Goal: Task Accomplishment & Management: Complete application form

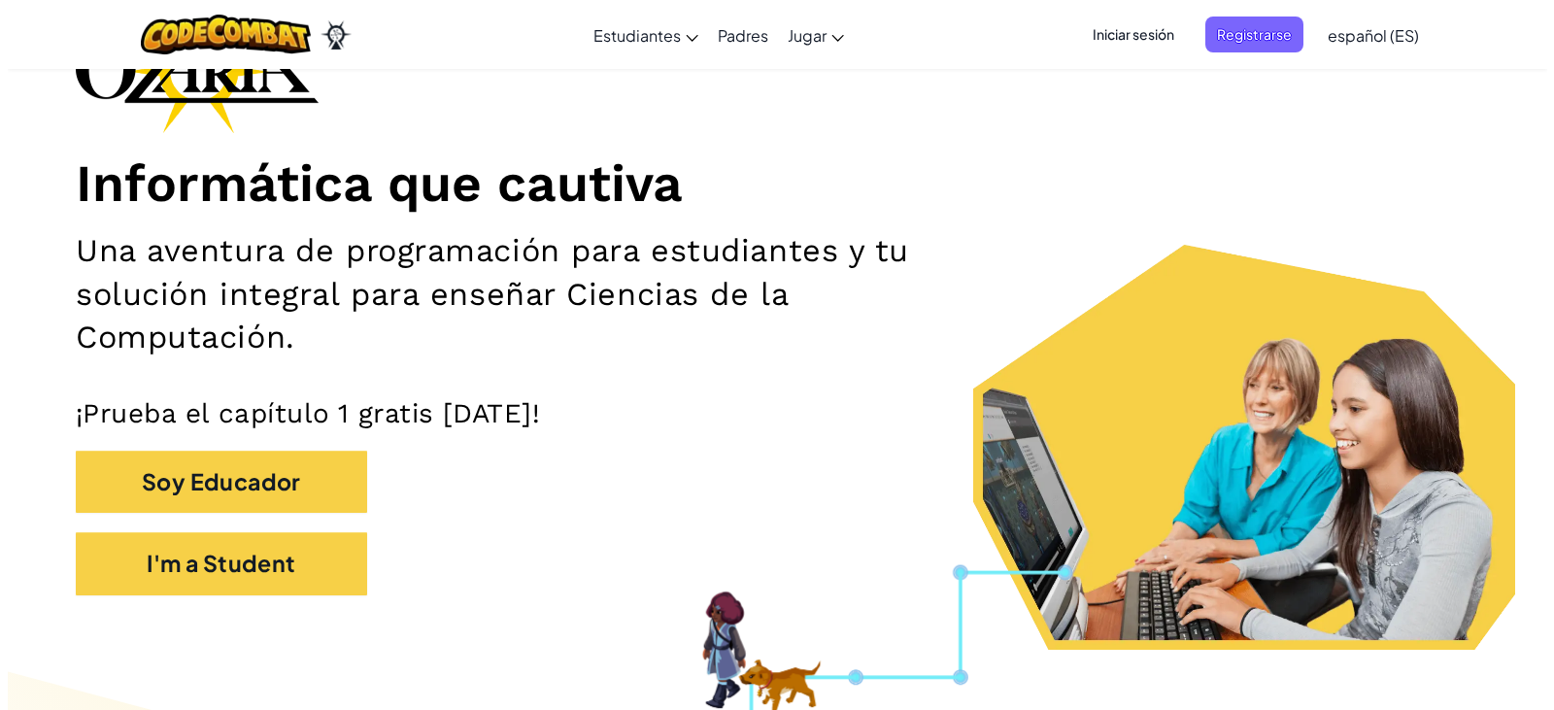
scroll to position [194, 0]
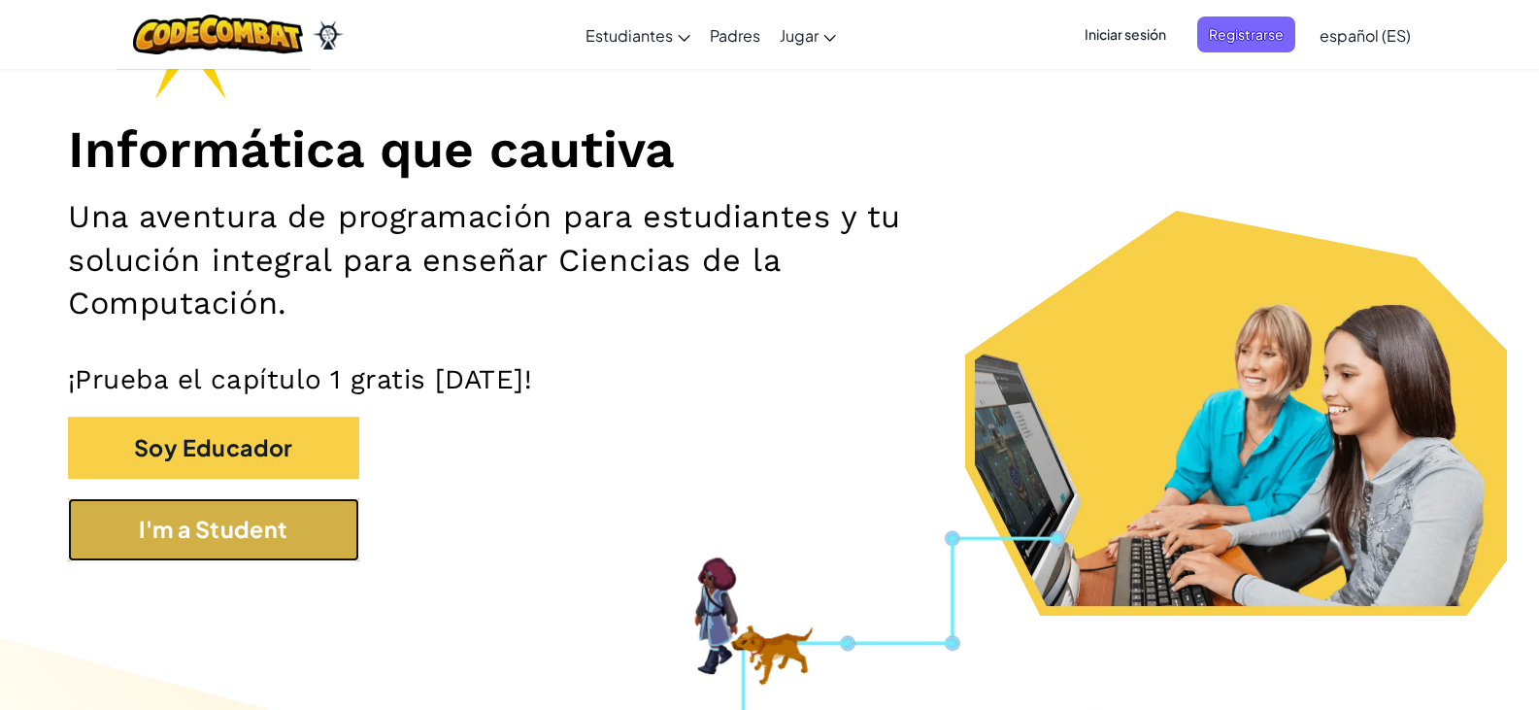
click at [220, 527] on button "I'm a Student" at bounding box center [213, 529] width 291 height 63
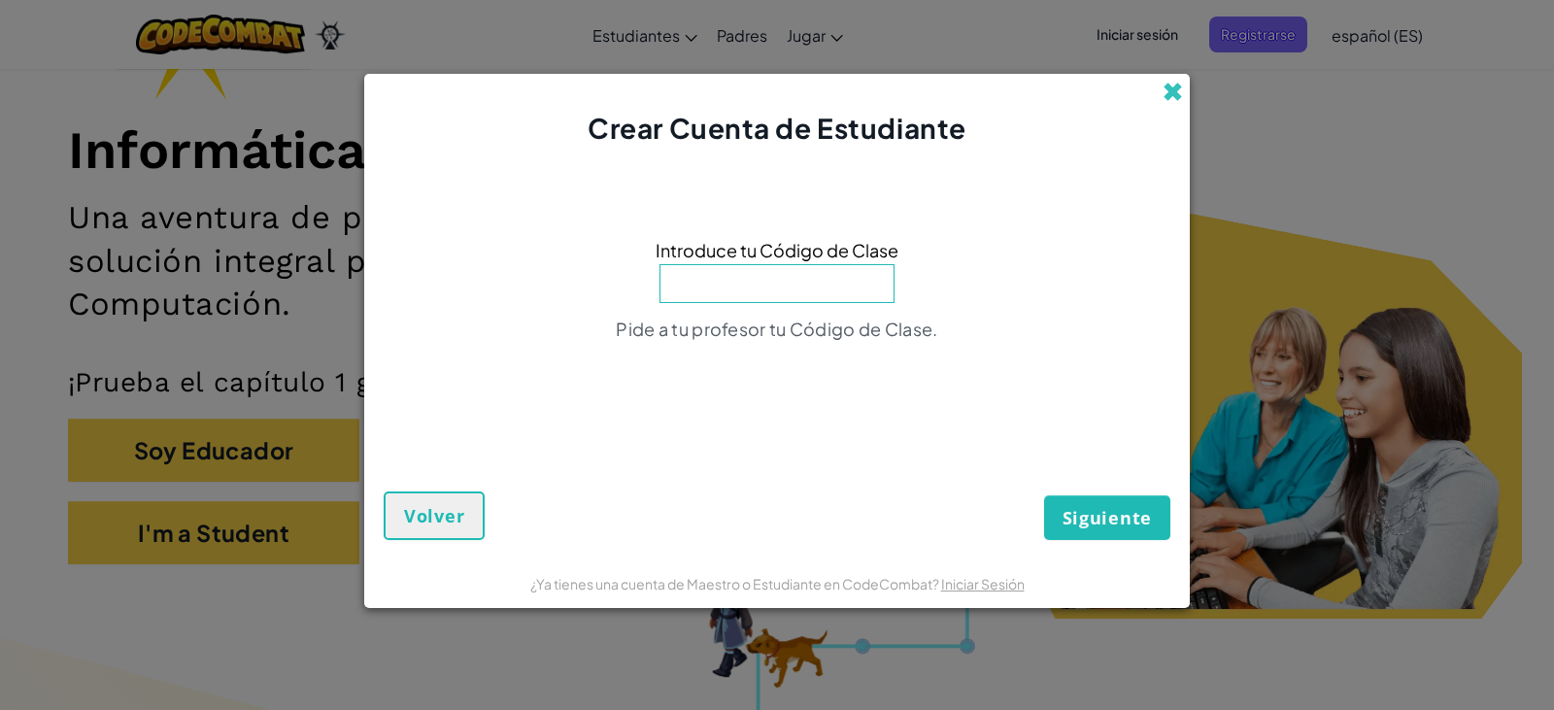
click at [1164, 89] on span at bounding box center [1173, 92] width 20 height 20
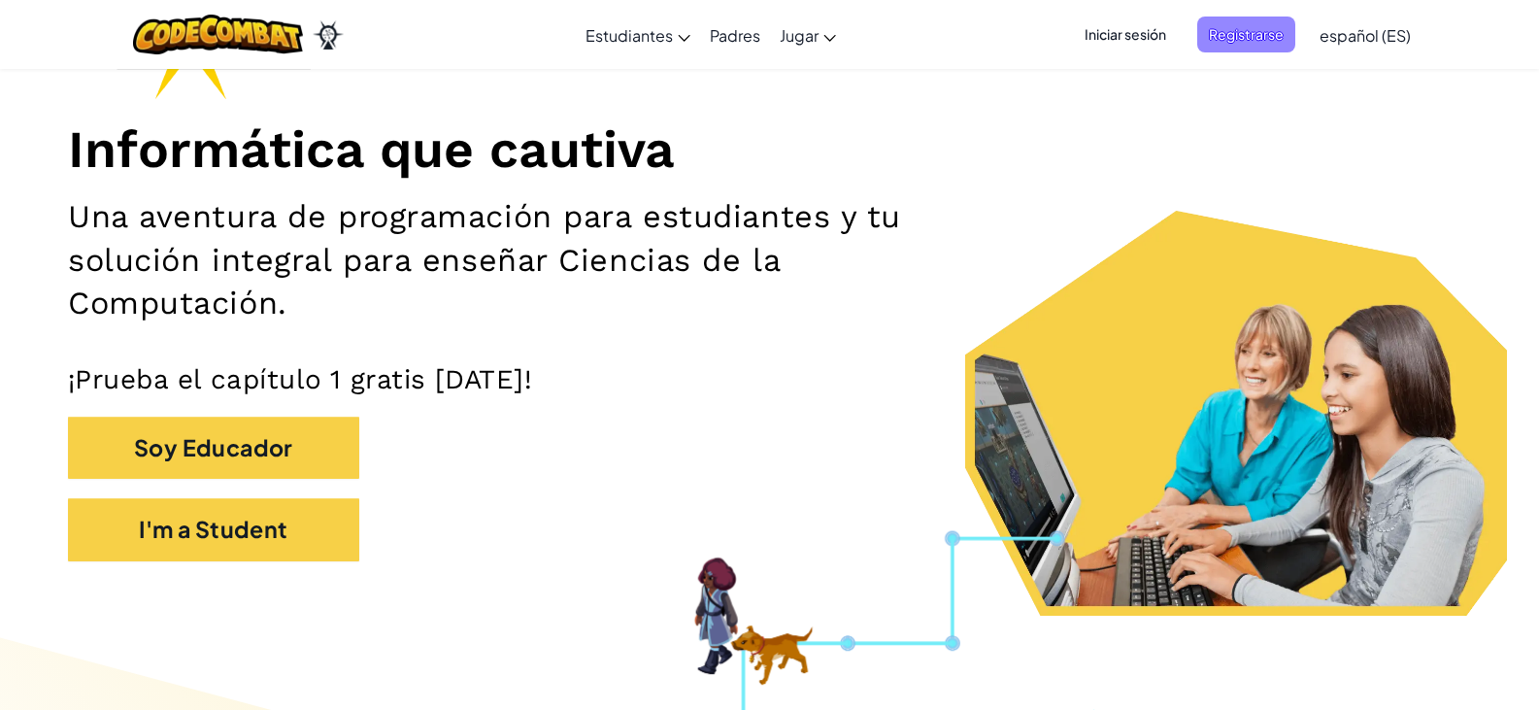
click at [1270, 32] on span "Registrarse" at bounding box center [1247, 35] width 98 height 36
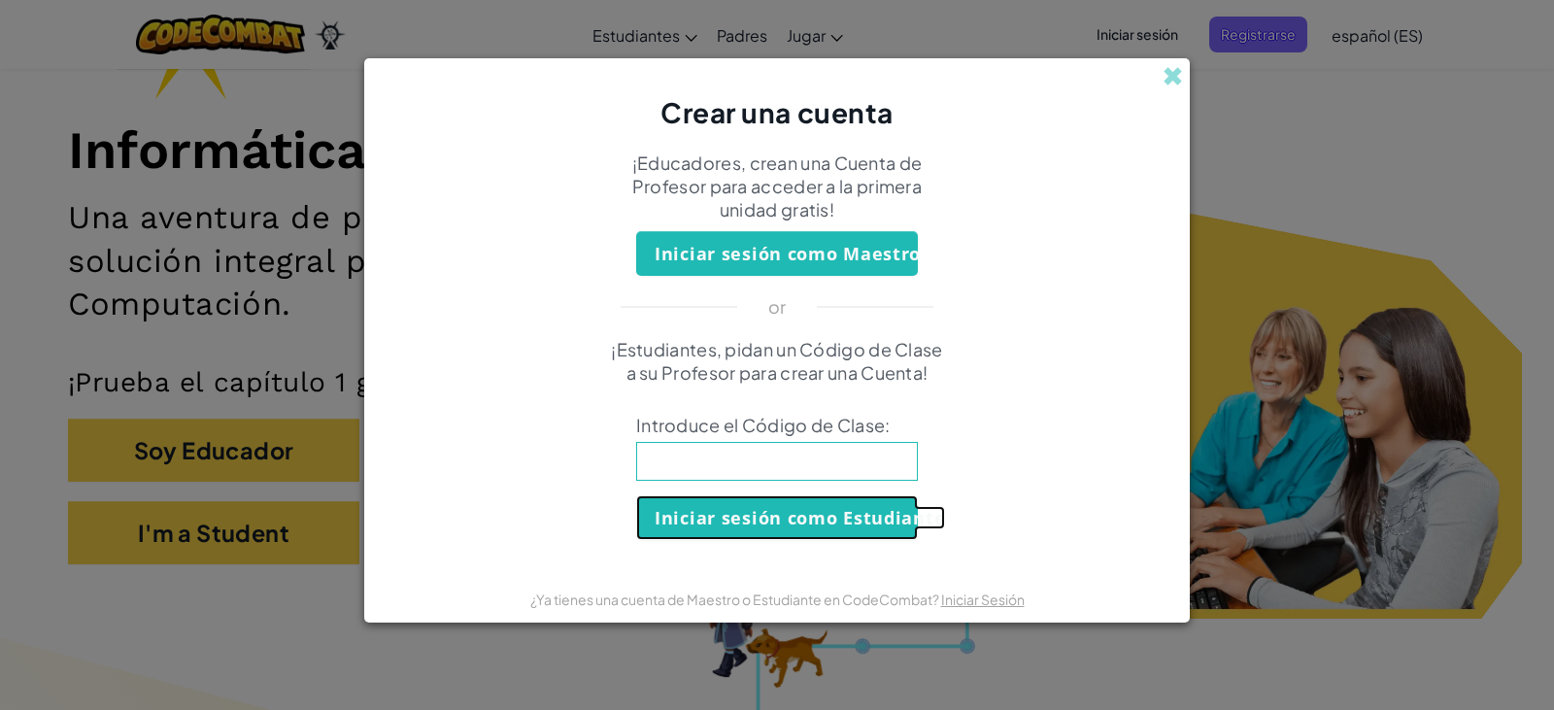
click at [791, 510] on button "Iniciar sesión como Estudiante" at bounding box center [777, 517] width 282 height 45
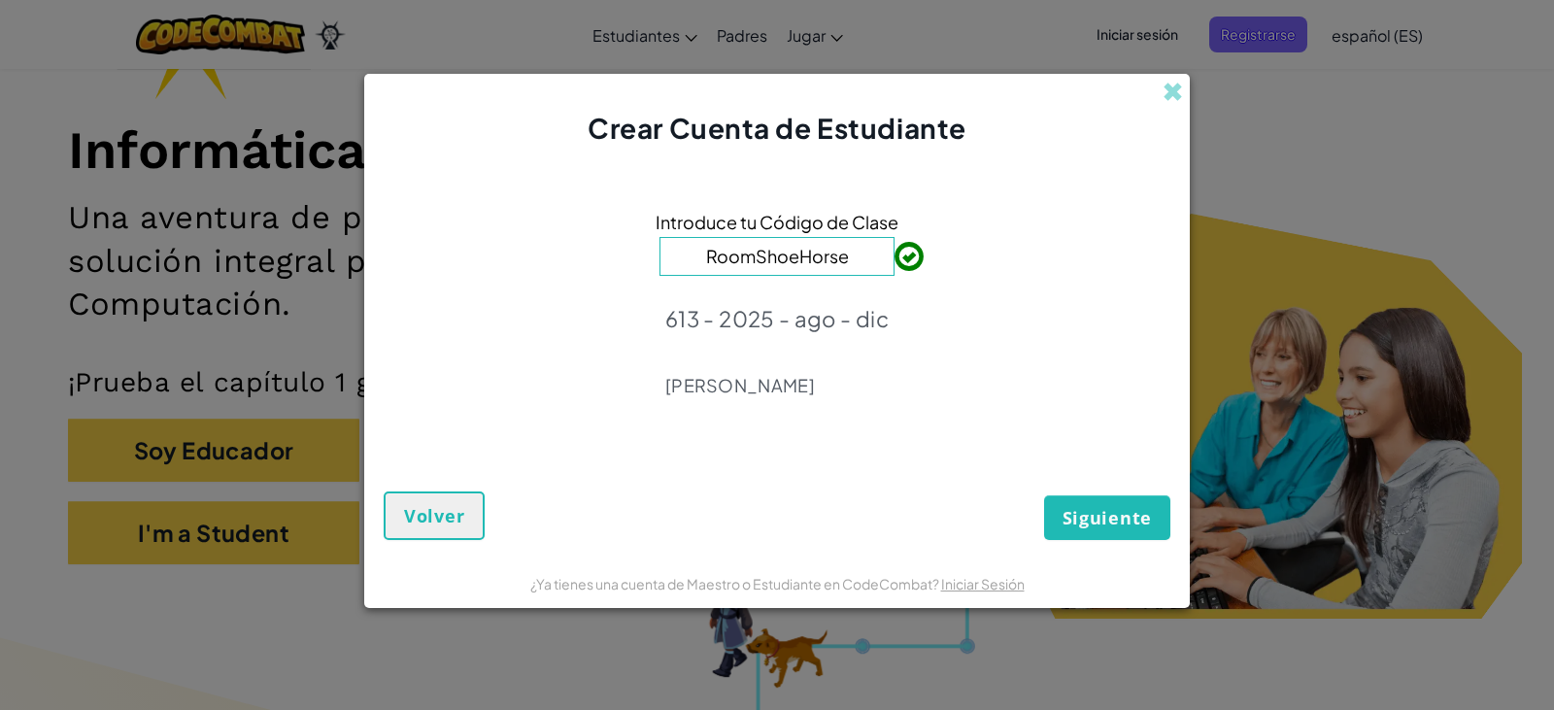
type input "RoomShoeHorse"
click at [1095, 523] on span "Siguiente" at bounding box center [1107, 517] width 89 height 23
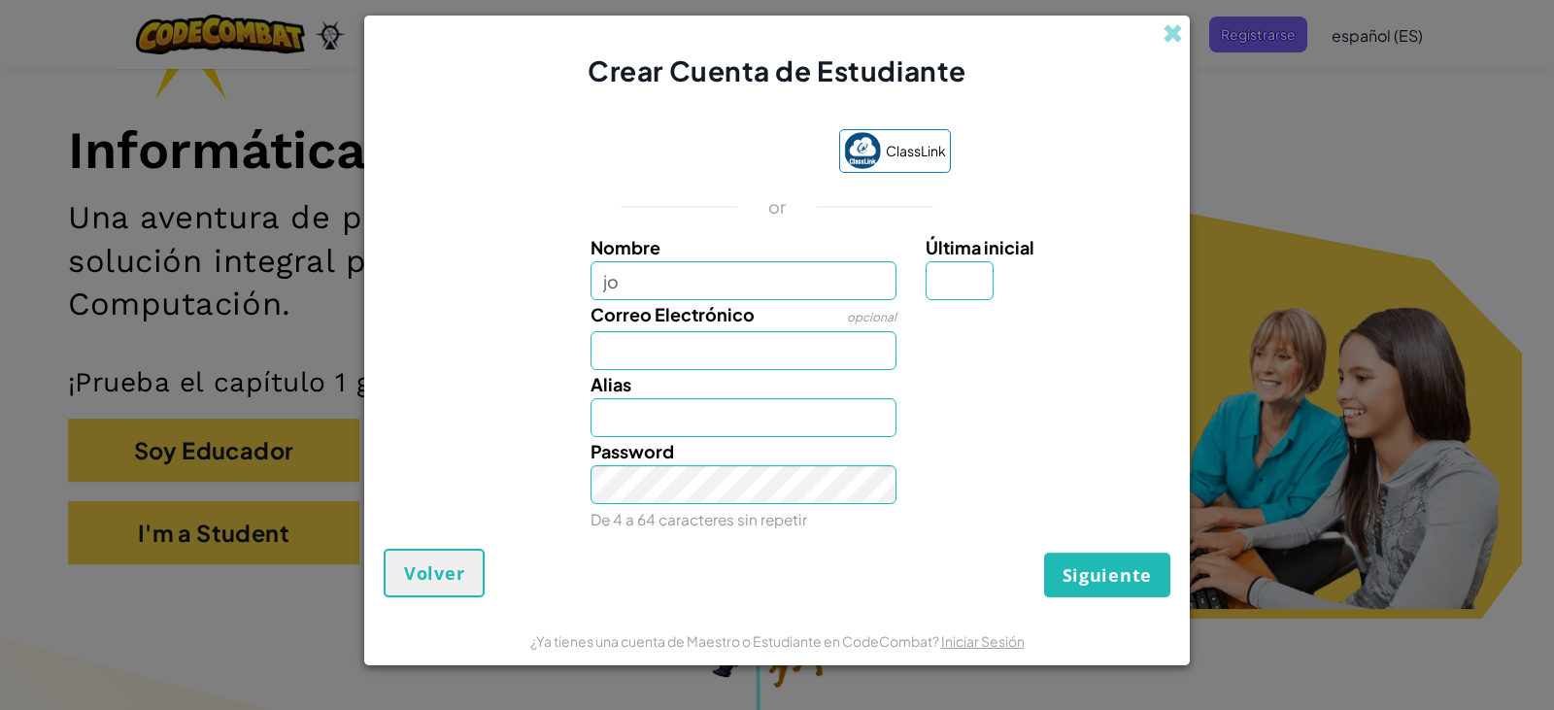
type input "j"
type input "Jokabeth"
click at [952, 290] on input "Última inicial" at bounding box center [960, 280] width 68 height 39
type input "h"
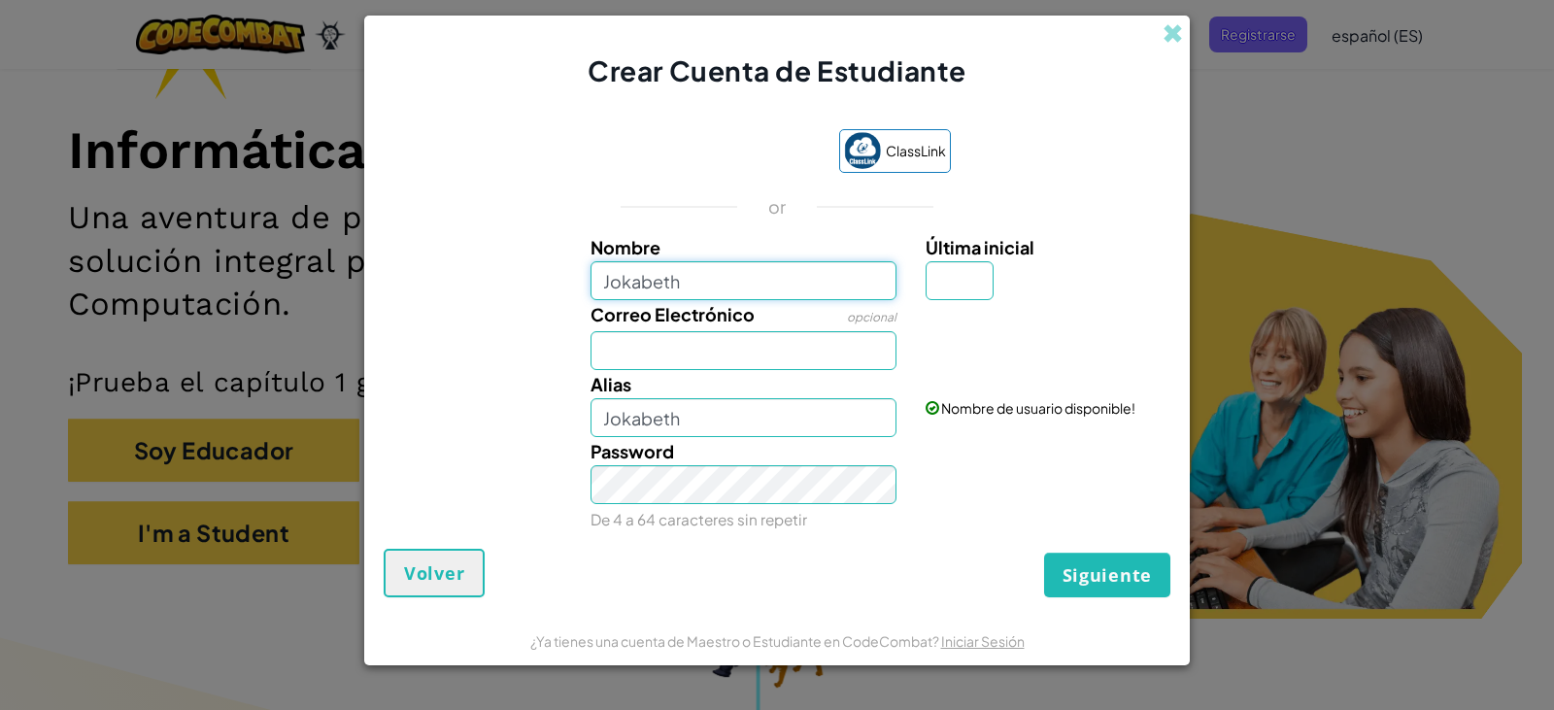
click at [762, 262] on input "Jokabeth" at bounding box center [744, 280] width 307 height 39
type input "Jokabeth Enriqueta"
click at [942, 279] on input "Última inicial" at bounding box center [960, 280] width 68 height 39
click at [861, 286] on input "Jokabeth Enriqueta" at bounding box center [744, 280] width 307 height 39
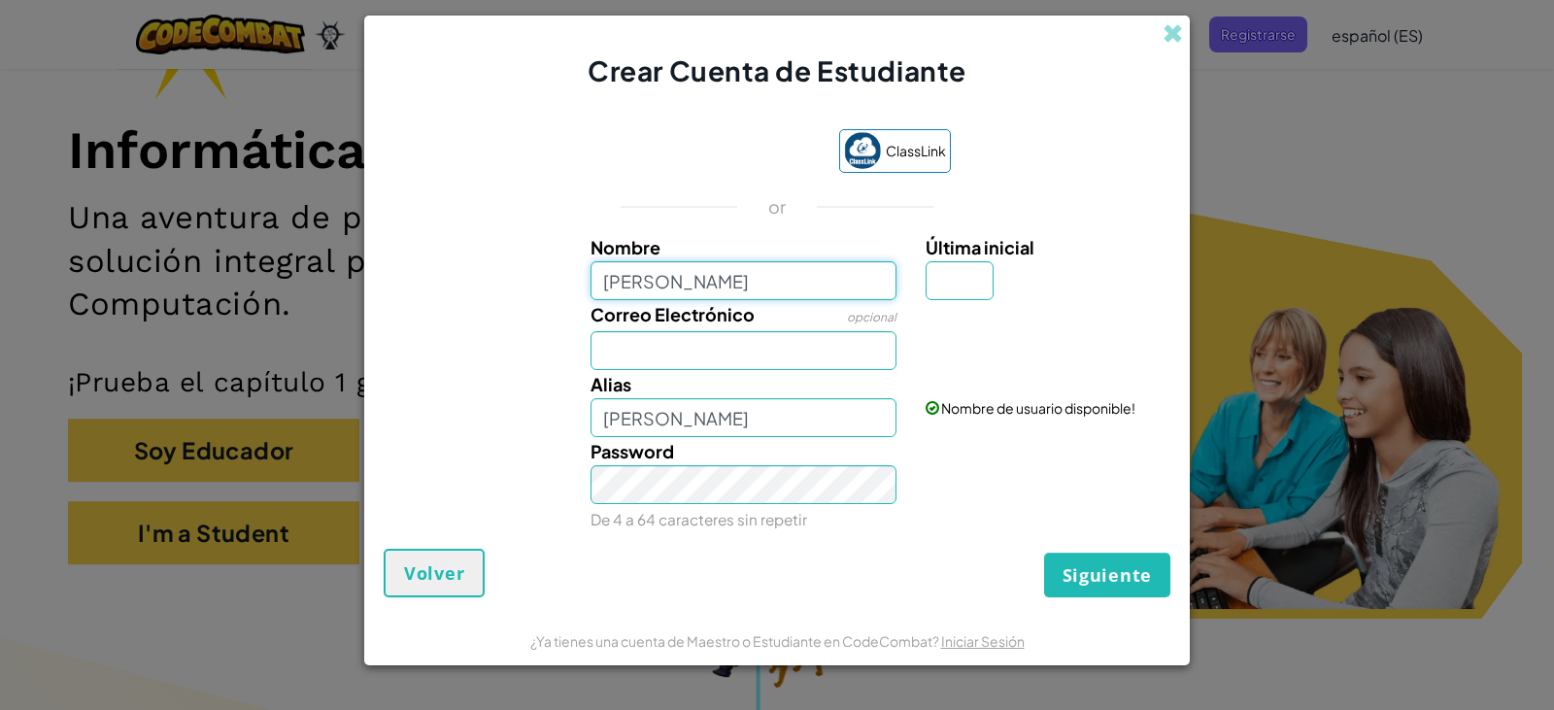
type input "Jokabeth Enriqueta Garcia Ramos"
click at [965, 297] on input "Última inicial" at bounding box center [960, 280] width 68 height 39
click at [877, 289] on input "Jokabeth Enriqueta Garcia Ramos" at bounding box center [744, 280] width 307 height 39
click at [765, 284] on input "Jokabeth Enriqueta Garcia" at bounding box center [744, 280] width 307 height 39
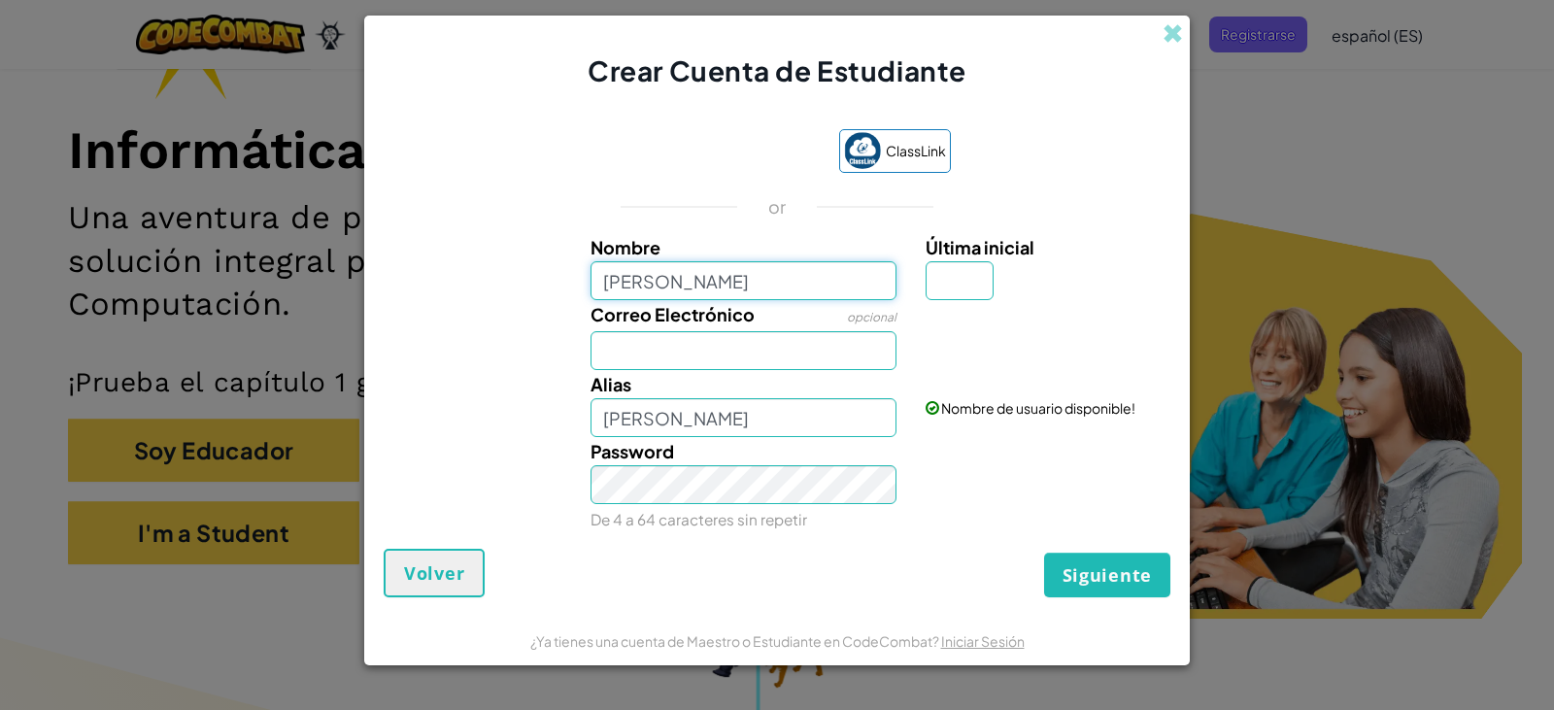
type input "[PERSON_NAME]"
click at [759, 341] on input "Correo Electrónico" at bounding box center [744, 350] width 307 height 39
type input "h"
type input "jokabethgarcia8@"
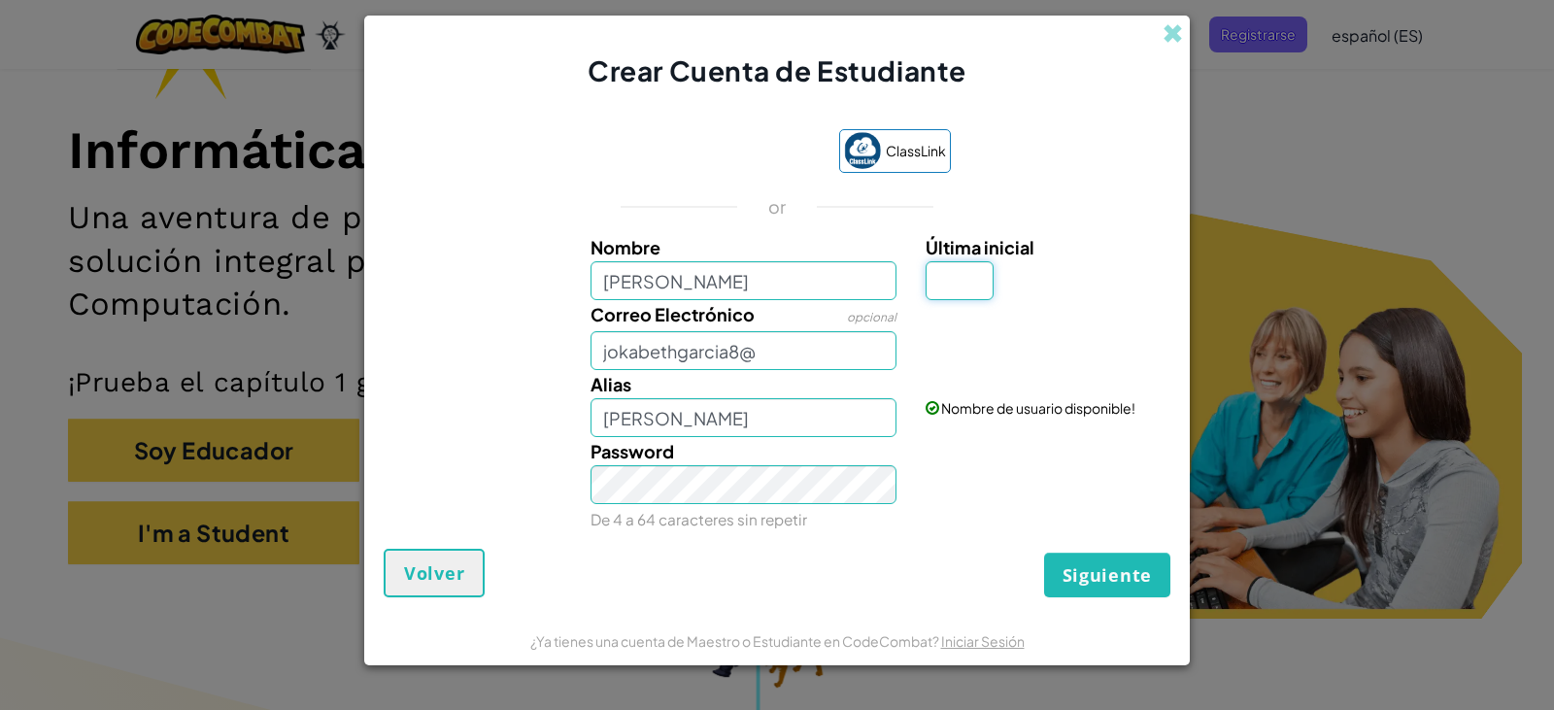
click at [968, 287] on input "Última inicial" at bounding box center [960, 280] width 68 height 39
type input "J"
type input "G"
type input "[PERSON_NAME]"
click at [844, 348] on input "jokabethgarcia8@" at bounding box center [744, 350] width 307 height 39
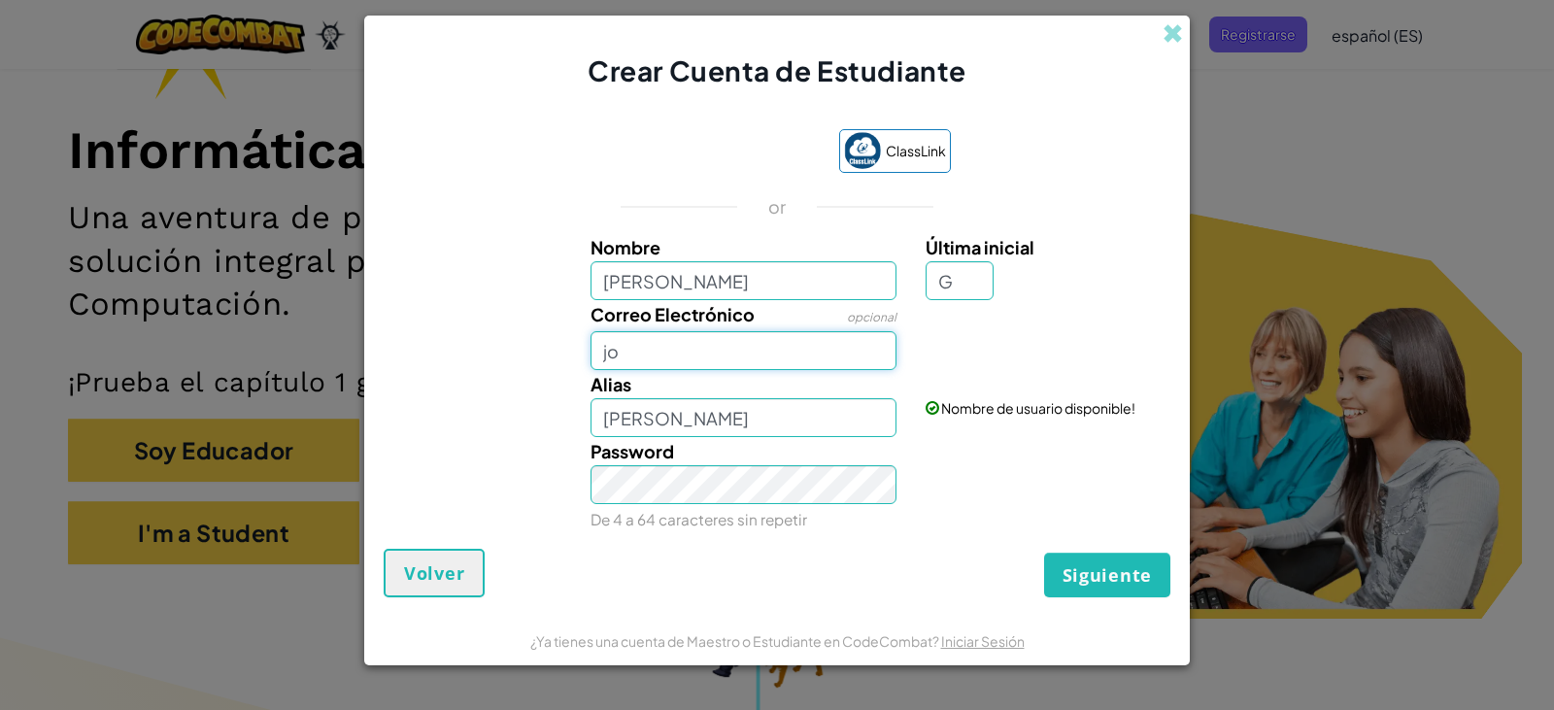
type input "j"
type input "al07"
click at [807, 421] on input "[PERSON_NAME]" at bounding box center [744, 417] width 307 height 39
type input "[PERSON_NAME]"
click at [660, 338] on input "al07" at bounding box center [744, 350] width 307 height 39
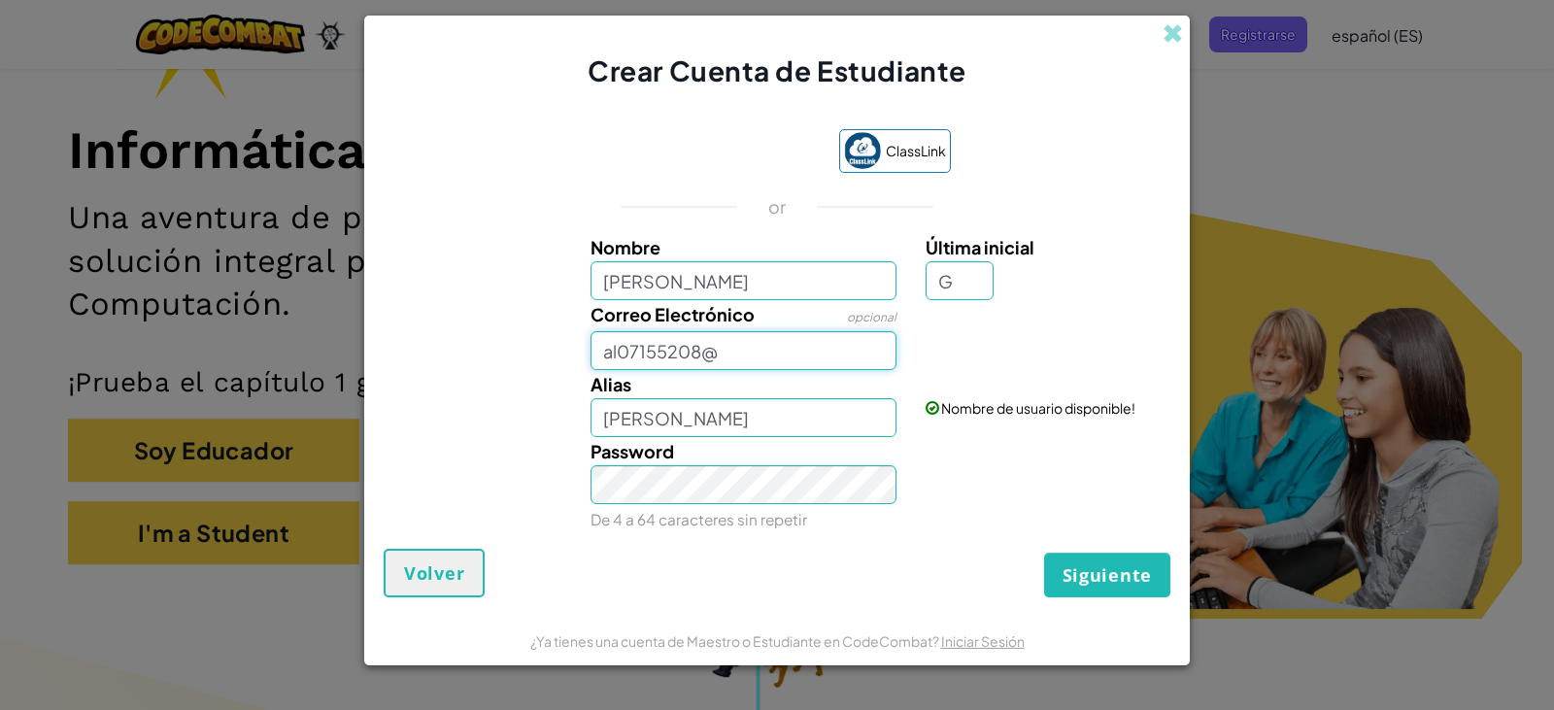
click at [757, 355] on input "al07155208@" at bounding box center [744, 350] width 307 height 39
click at [786, 361] on input "al07155208@tecmileni.mx" at bounding box center [744, 350] width 307 height 39
click at [792, 359] on input "al07155208@tecmileni.mx" at bounding box center [744, 350] width 307 height 39
click at [795, 357] on input "al07155208@tecmileni.mx" at bounding box center [744, 350] width 307 height 39
click at [855, 357] on input "[EMAIL_ADDRESS][DOMAIN_NAME]" at bounding box center [744, 350] width 307 height 39
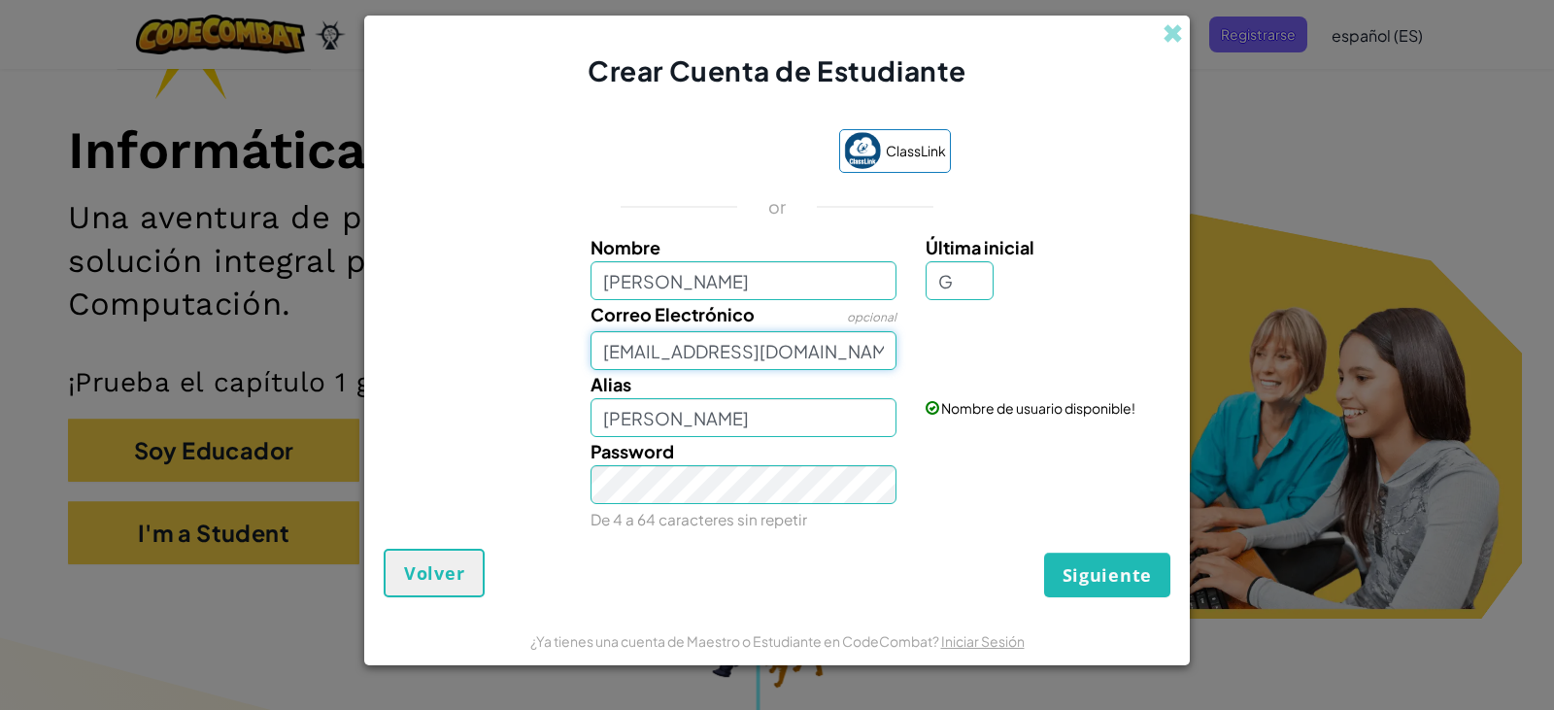
type input "[EMAIL_ADDRESS][DOMAIN_NAME]"
click at [726, 421] on input "[PERSON_NAME]" at bounding box center [744, 417] width 307 height 39
click at [747, 428] on input "[PERSON_NAME]" at bounding box center [744, 417] width 307 height 39
click at [527, 557] on div "Siguiente Volver" at bounding box center [777, 573] width 787 height 49
click at [451, 429] on div "Alias Jokabeth Garcia Nombre de usuario disponible!" at bounding box center [777, 403] width 806 height 67
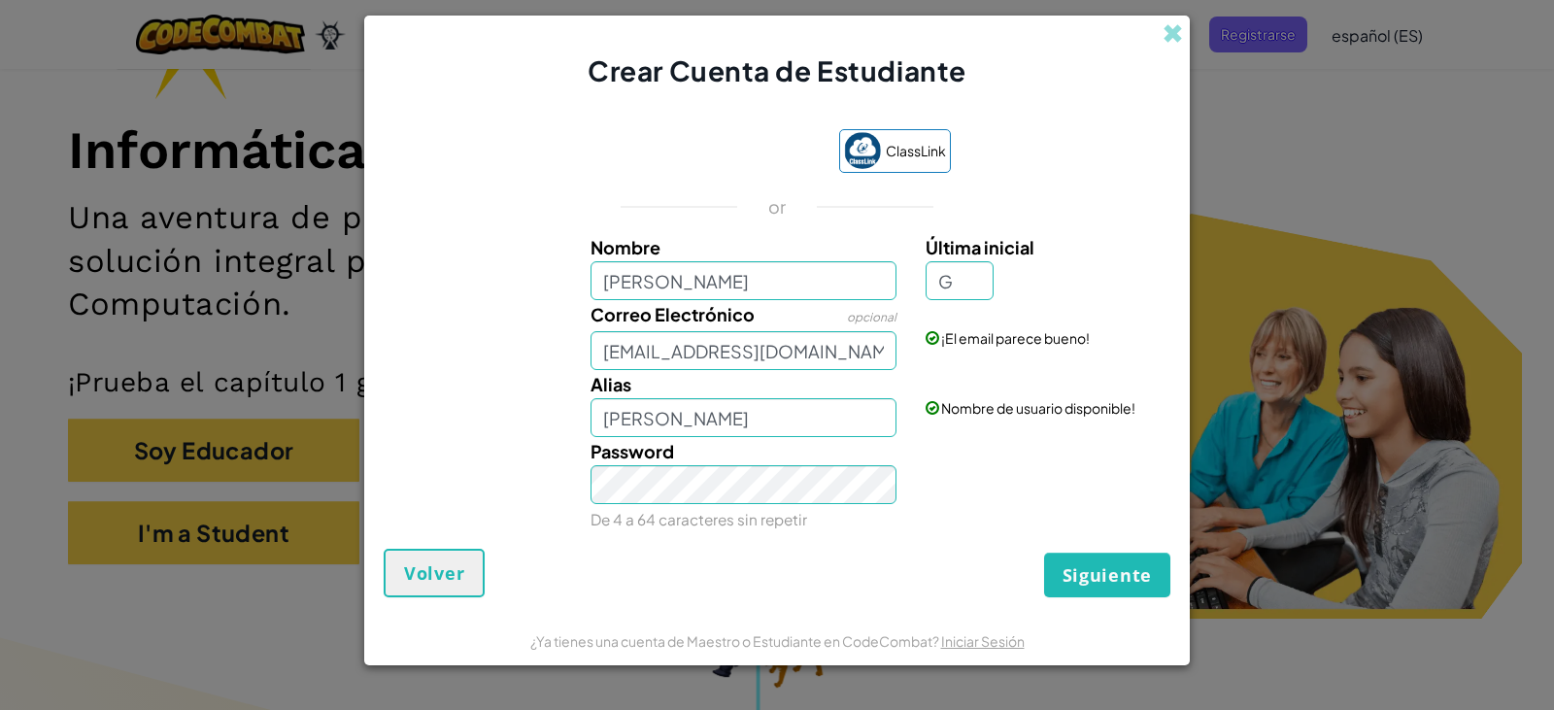
click at [905, 521] on div "Password De 4 a 64 caracteres sin repetir" at bounding box center [744, 485] width 336 height 96
drag, startPoint x: 899, startPoint y: 502, endPoint x: 859, endPoint y: 528, distance: 48.5
click at [859, 528] on div "Password De 4 a 64 caracteres sin repetir" at bounding box center [744, 485] width 336 height 96
click at [1097, 580] on span "Siguiente" at bounding box center [1107, 574] width 89 height 23
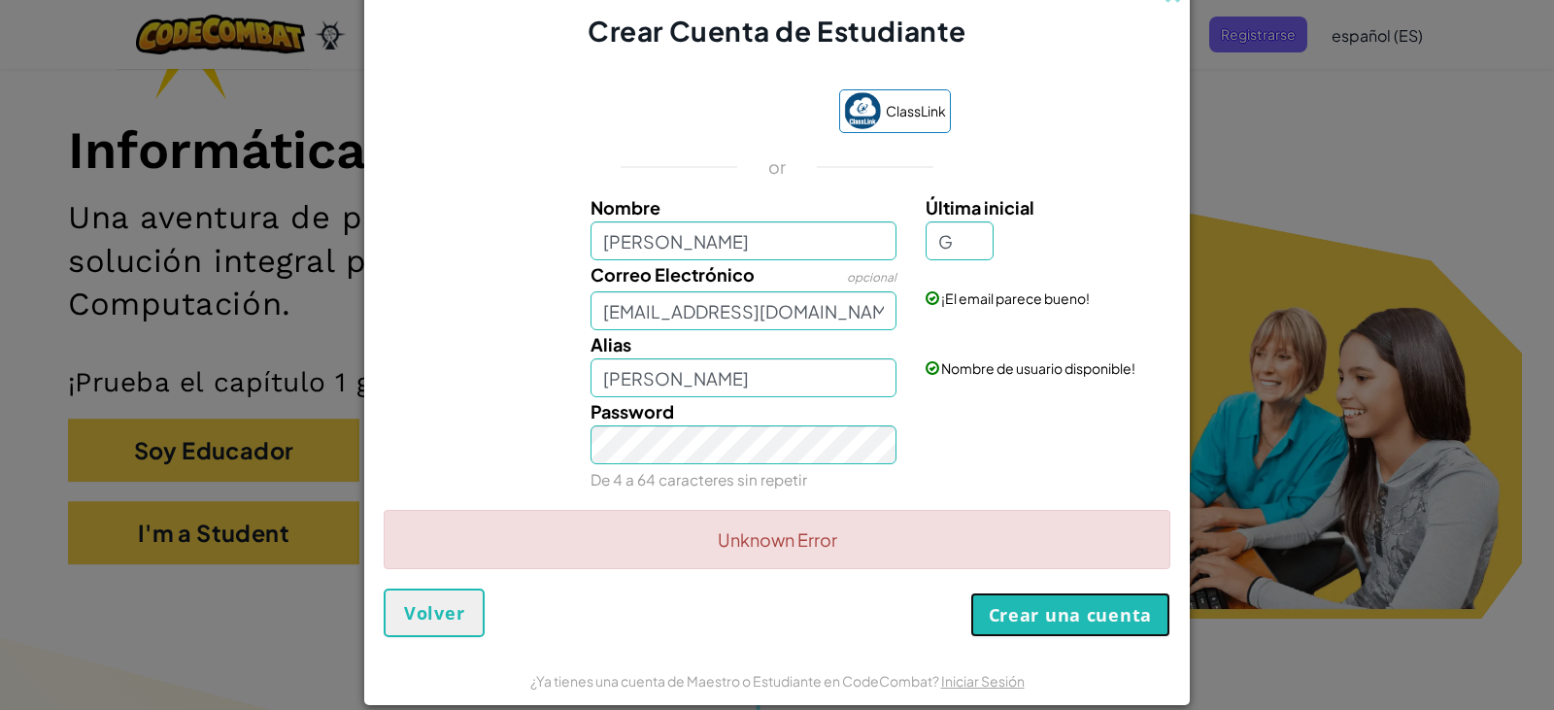
click at [1078, 610] on button "Crear una cuenta" at bounding box center [1070, 614] width 200 height 45
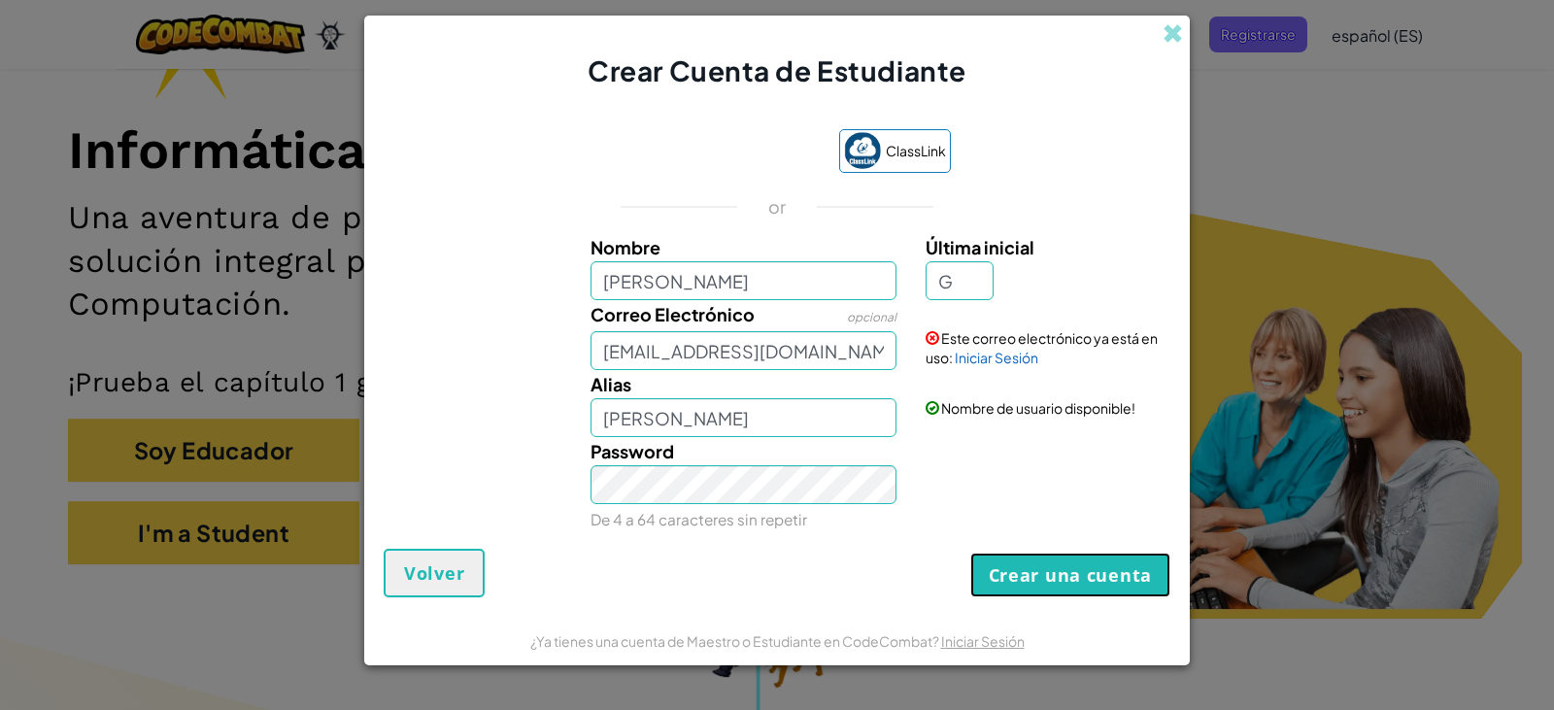
click at [1065, 563] on button "Crear una cuenta" at bounding box center [1070, 575] width 200 height 45
click at [1111, 582] on button "Crear una cuenta" at bounding box center [1070, 575] width 200 height 45
click at [1056, 558] on button "Crear una cuenta" at bounding box center [1070, 575] width 200 height 45
click at [1013, 567] on button "Crear una cuenta" at bounding box center [1070, 575] width 200 height 45
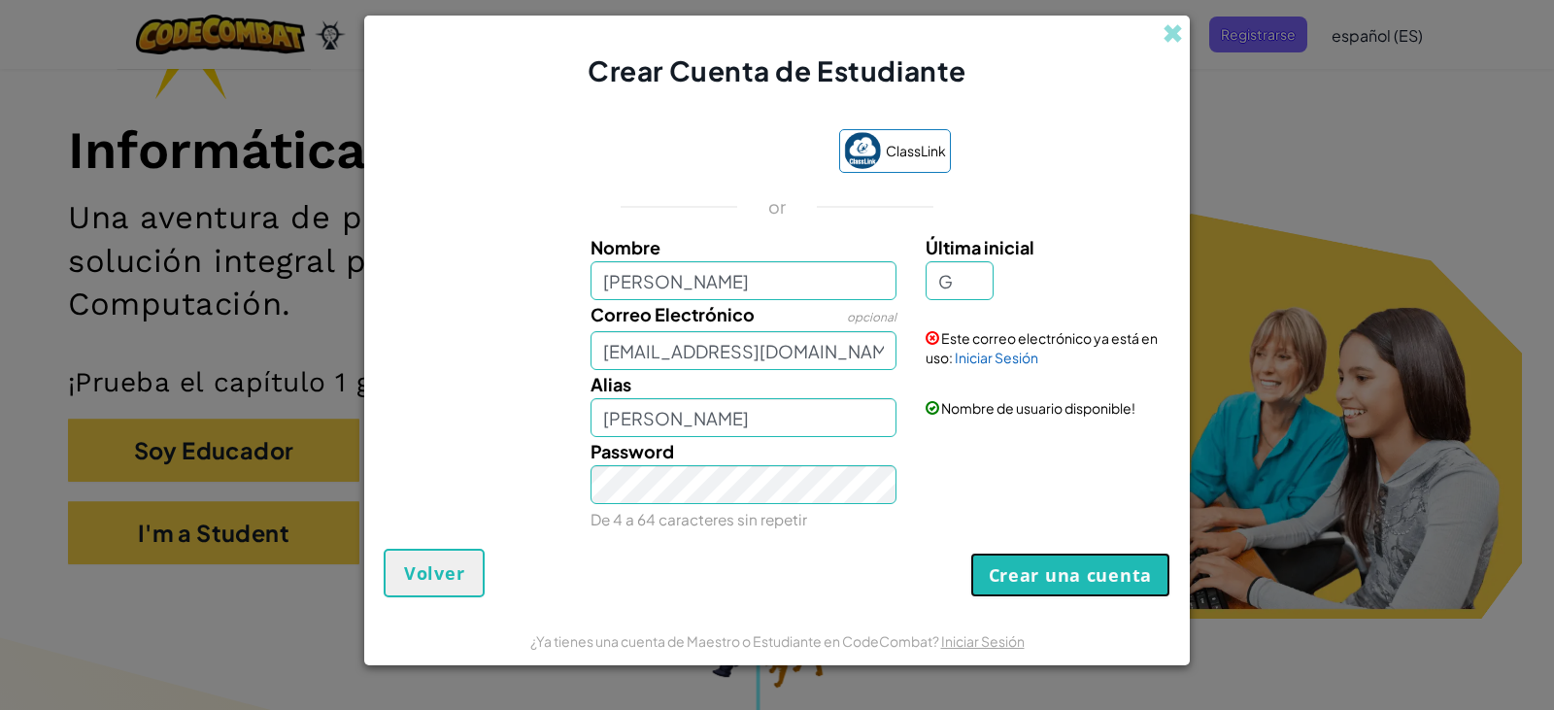
click at [997, 567] on button "Crear una cuenta" at bounding box center [1070, 575] width 200 height 45
click at [636, 358] on input "[EMAIL_ADDRESS][DOMAIN_NAME]" at bounding box center [744, 350] width 307 height 39
click at [694, 360] on input "[EMAIL_ADDRESS][DOMAIN_NAME]" at bounding box center [744, 350] width 307 height 39
click at [698, 361] on input "[EMAIL_ADDRESS][DOMAIN_NAME]" at bounding box center [744, 350] width 307 height 39
click at [1026, 594] on button "Crear una cuenta" at bounding box center [1070, 575] width 200 height 45
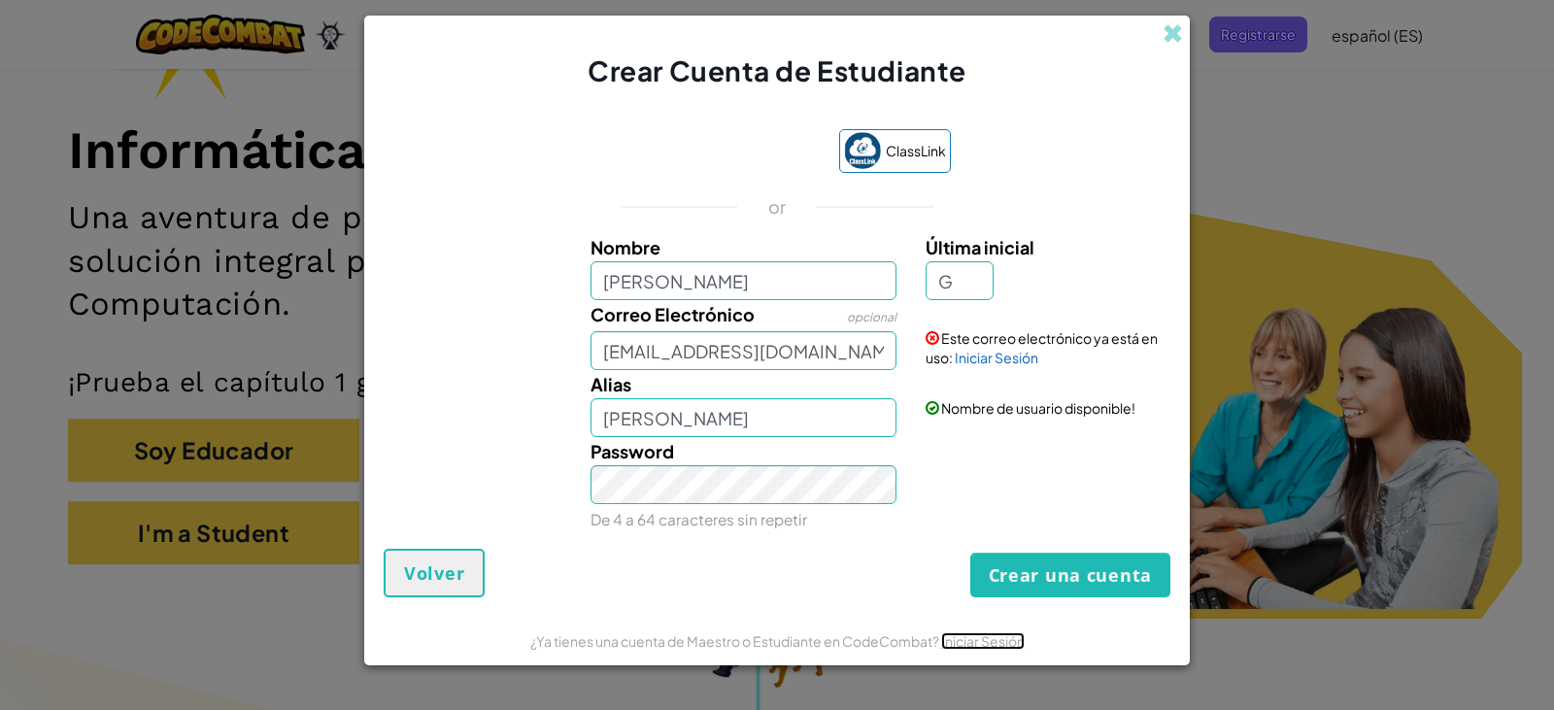
click at [968, 647] on link "Iniciar Sesión" at bounding box center [983, 640] width 84 height 17
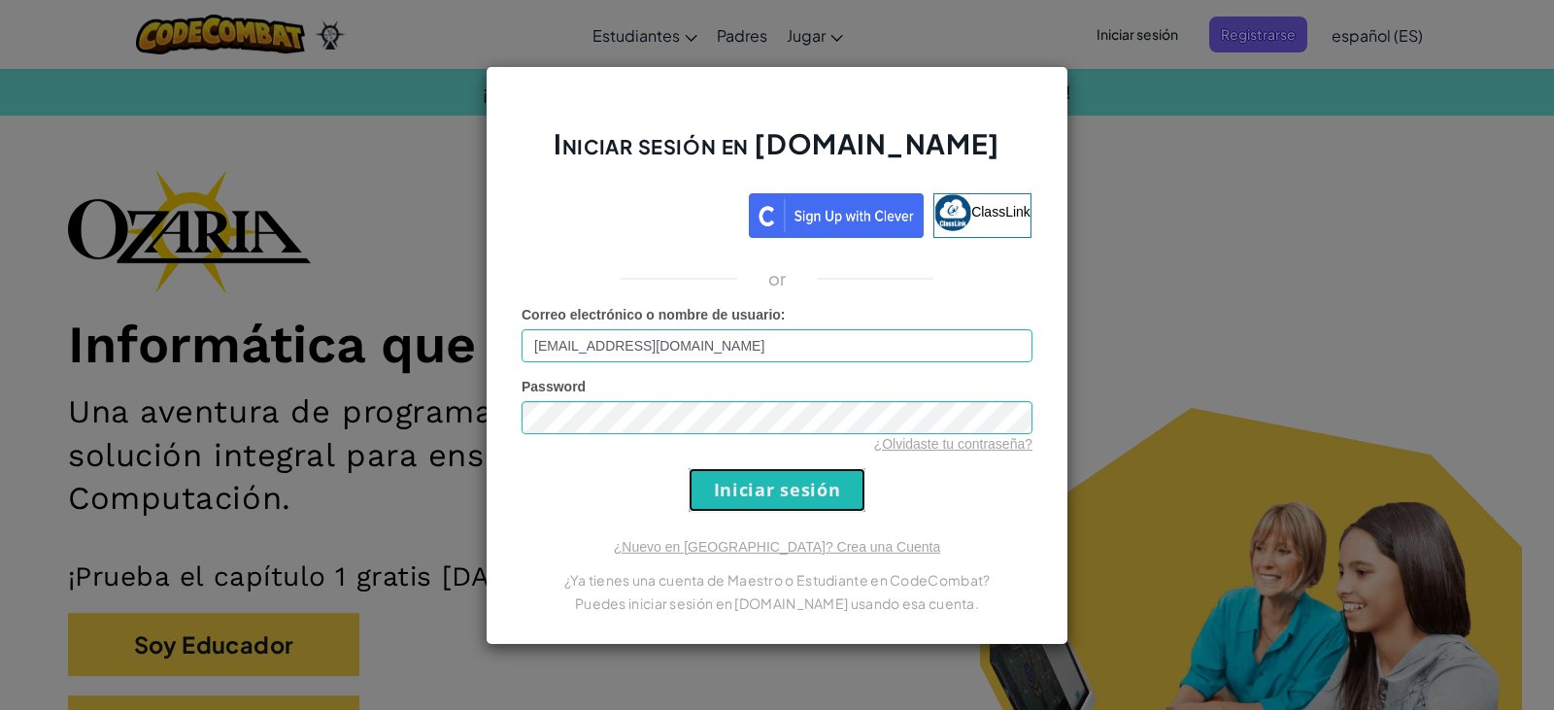
click at [748, 495] on input "Iniciar sesión" at bounding box center [777, 490] width 177 height 44
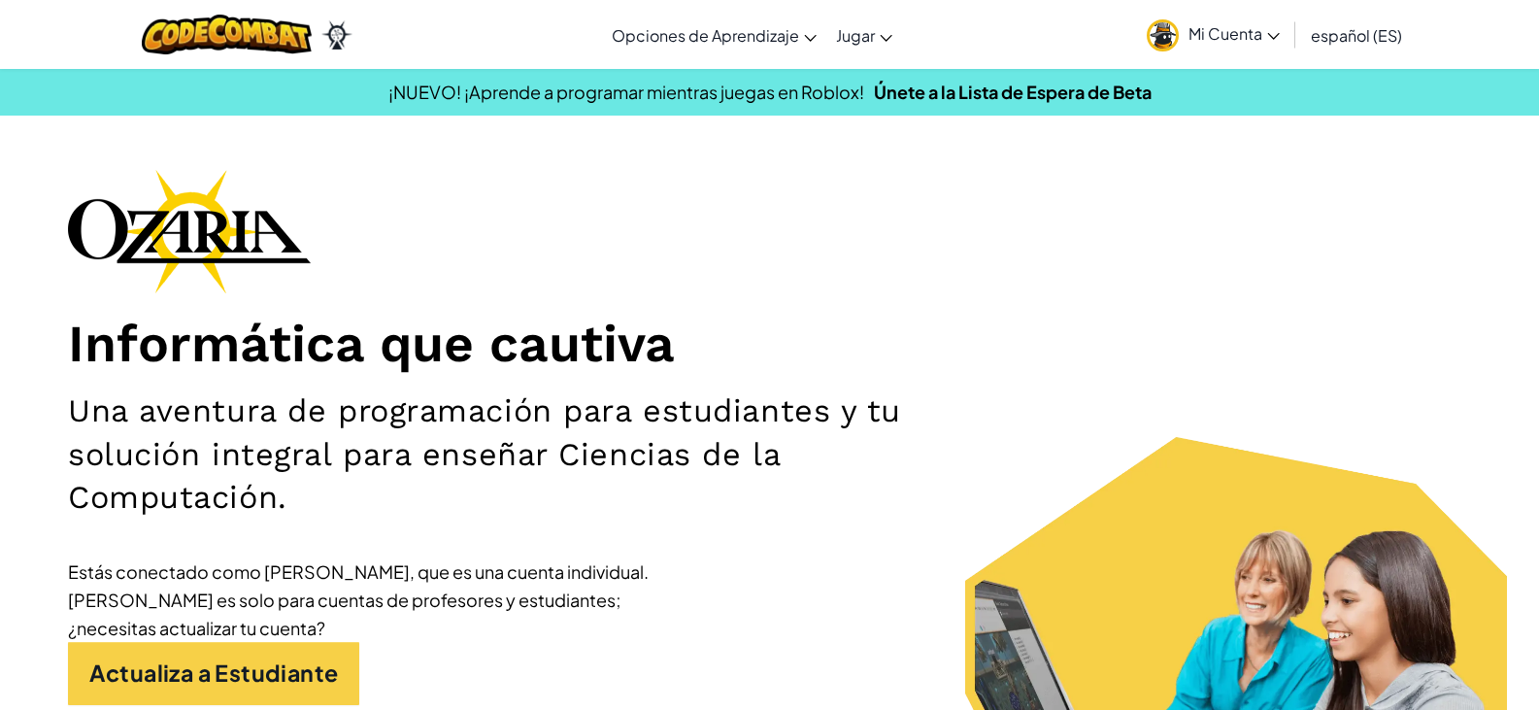
click at [1277, 40] on span "Mi Cuenta" at bounding box center [1234, 33] width 91 height 20
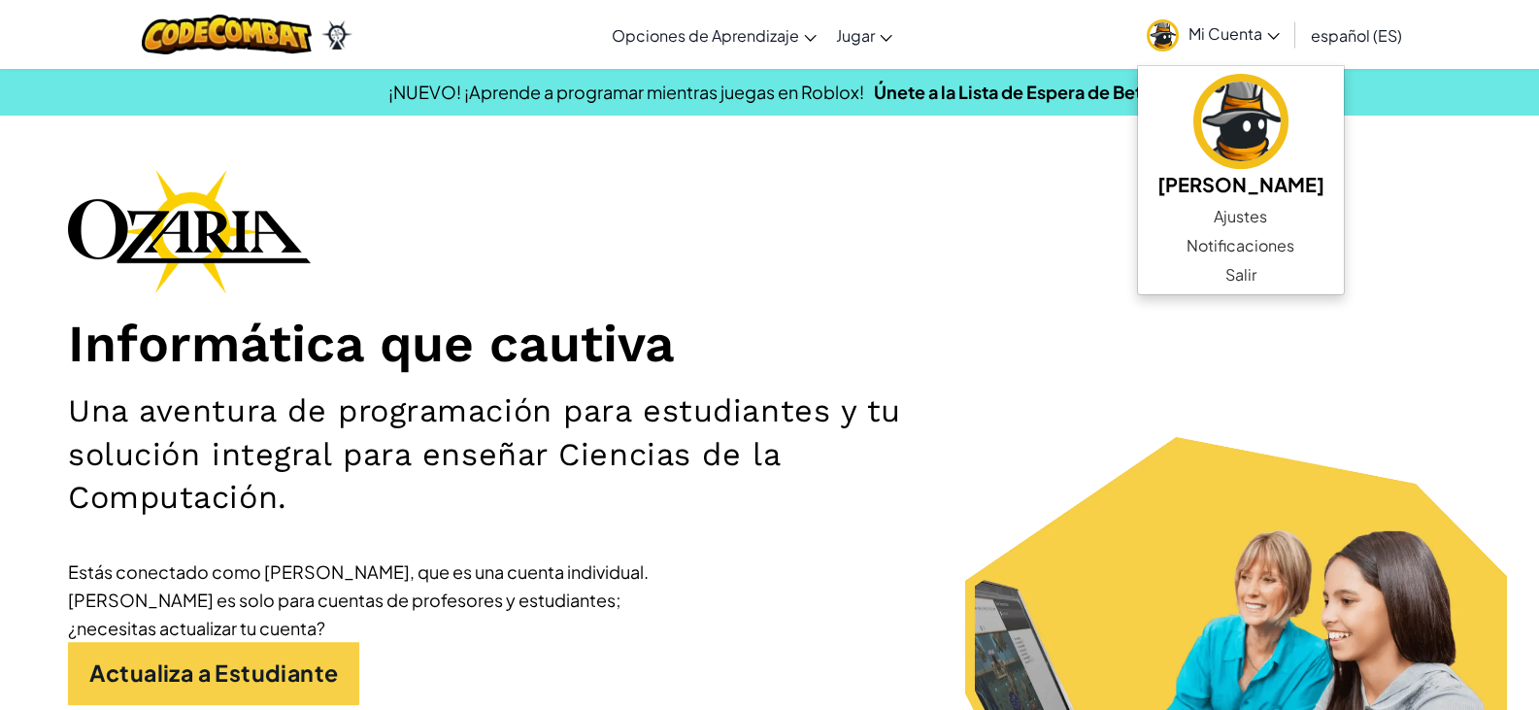
click at [1277, 40] on span "Mi Cuenta" at bounding box center [1234, 33] width 91 height 20
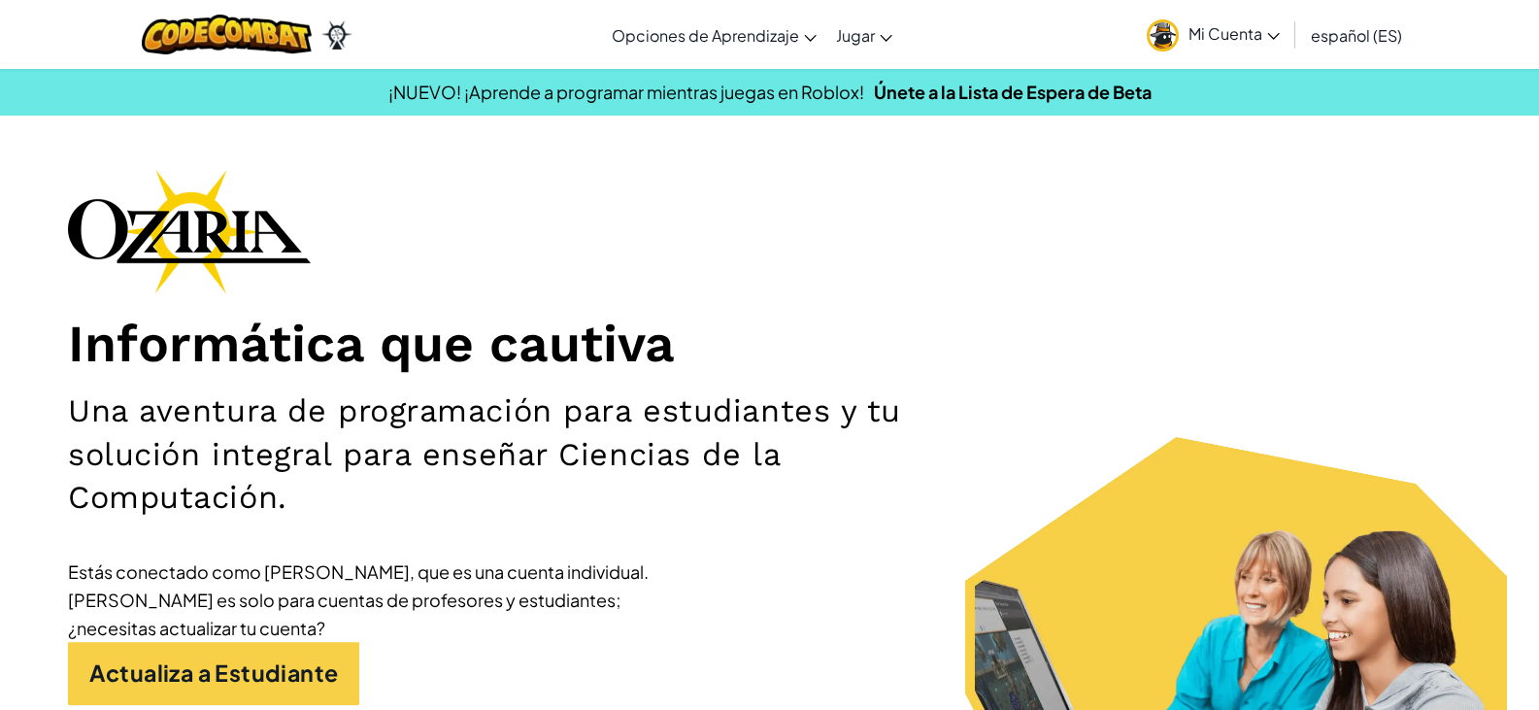
click at [1365, 50] on link "español (ES)" at bounding box center [1356, 35] width 111 height 52
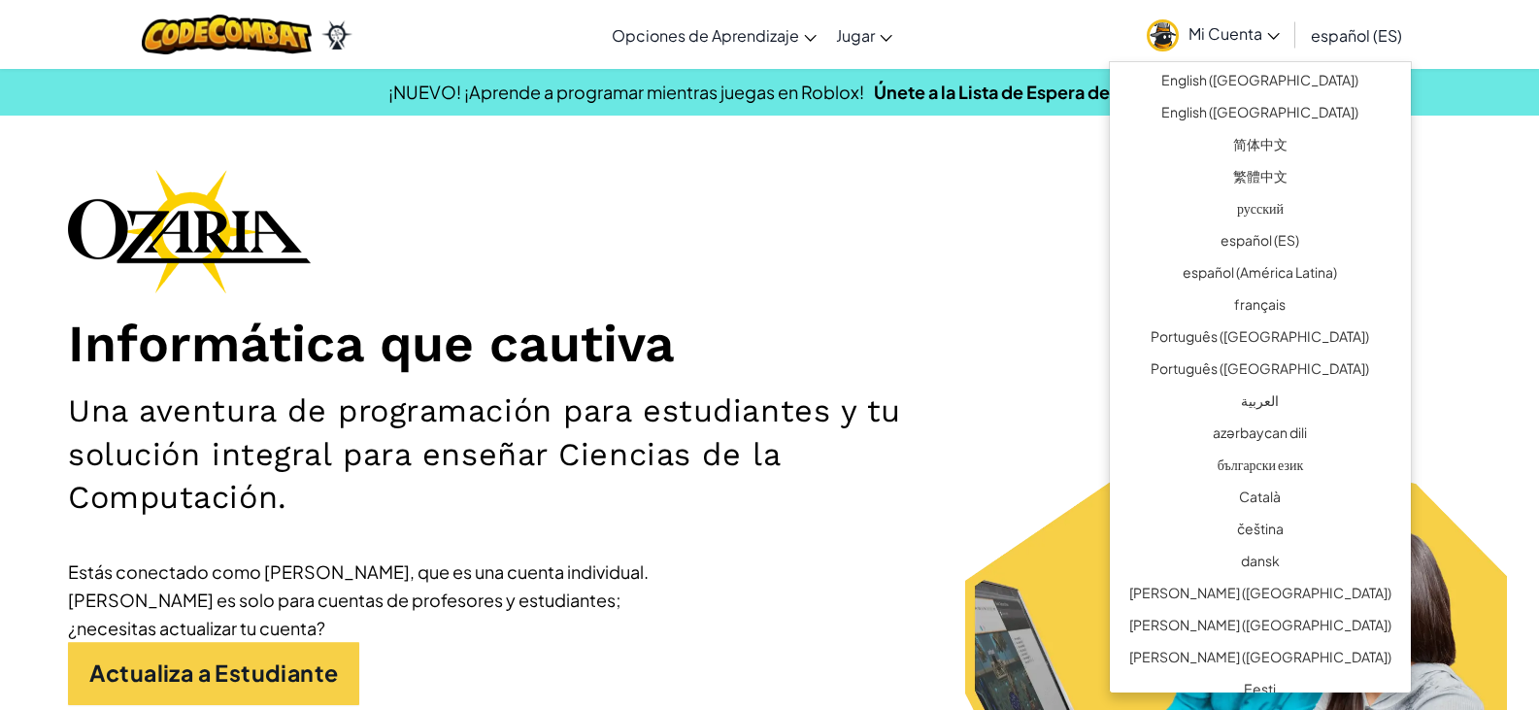
click at [1157, 180] on div "Informática que cautiva Una aventura de programación para estudiantes y tu solu…" at bounding box center [769, 487] width 1403 height 637
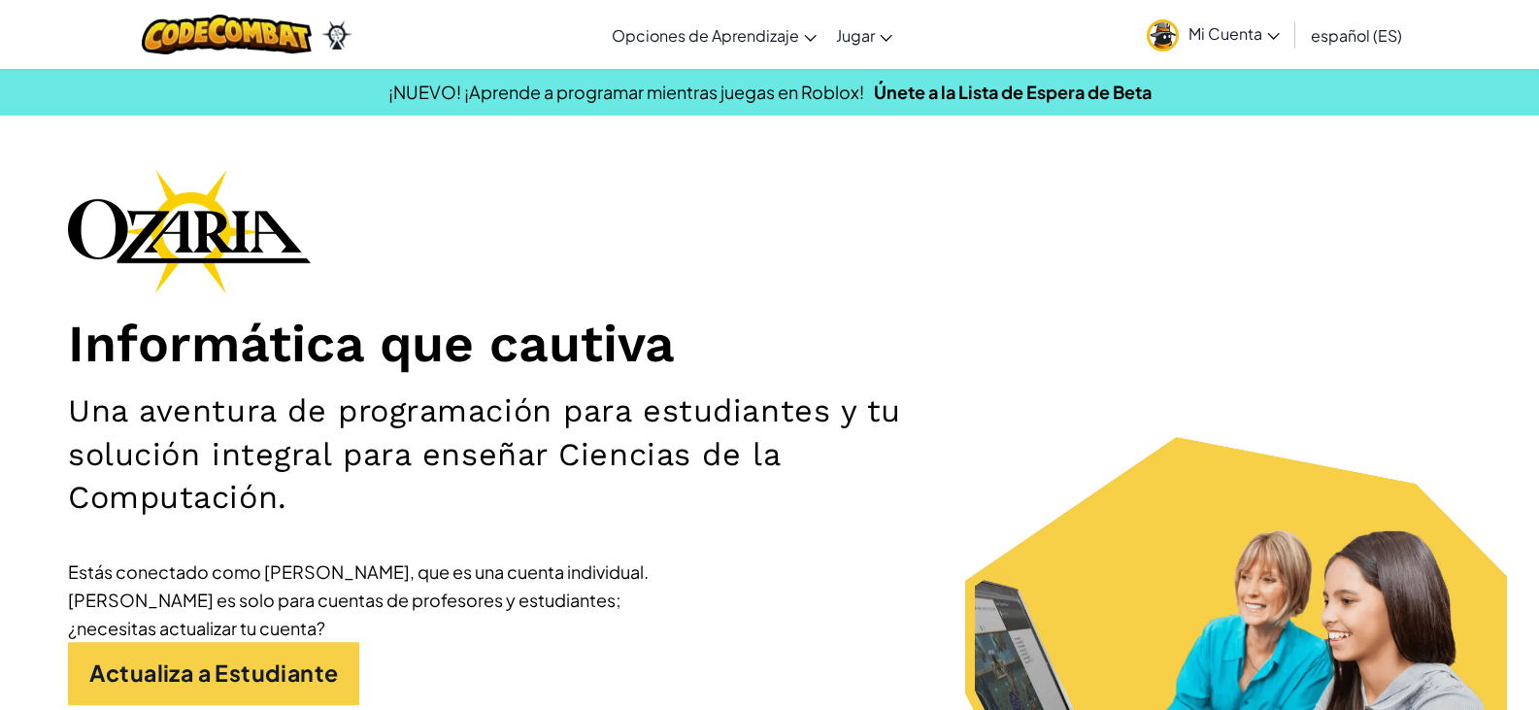
click at [1216, 37] on span "Mi Cuenta" at bounding box center [1234, 33] width 91 height 20
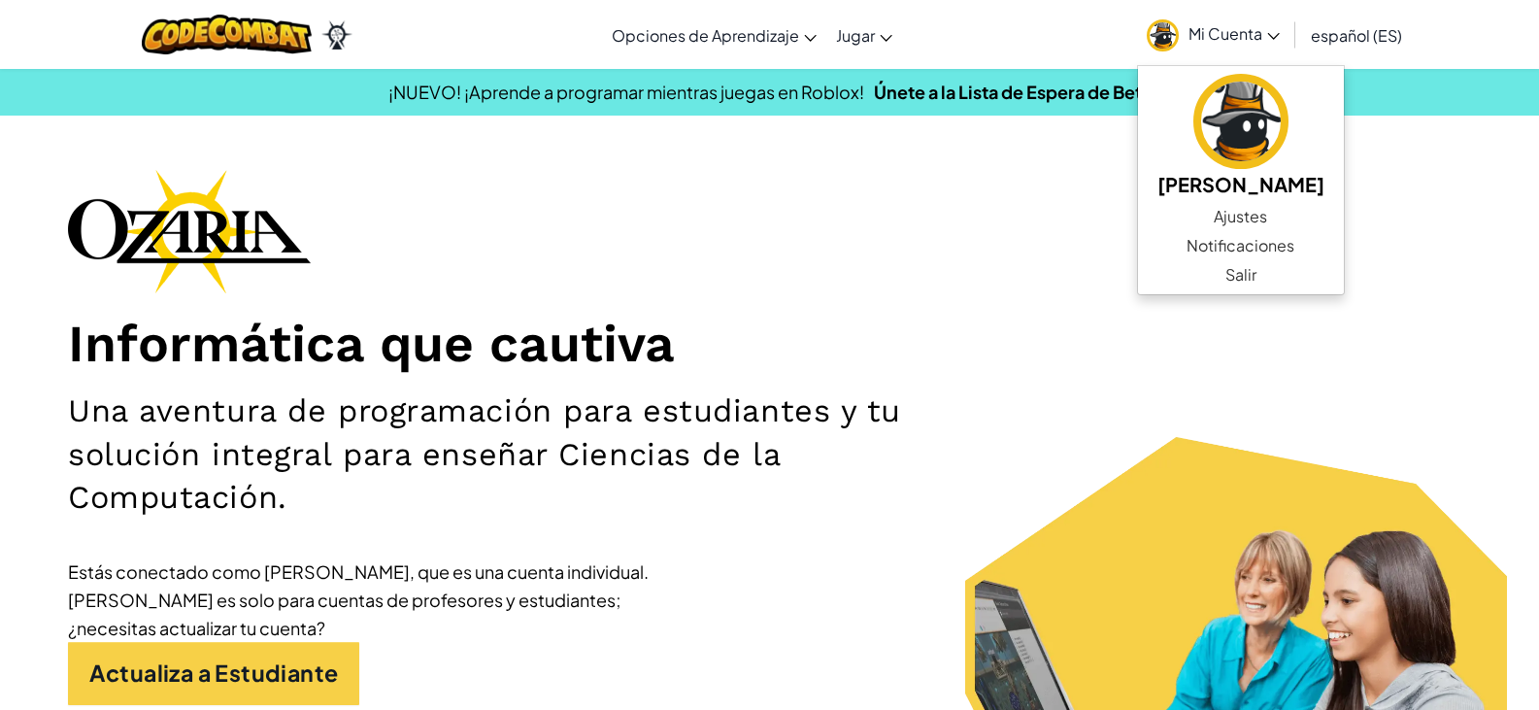
click at [1063, 249] on div "Informática que cautiva Una aventura de programación para estudiantes y tu solu…" at bounding box center [769, 487] width 1403 height 637
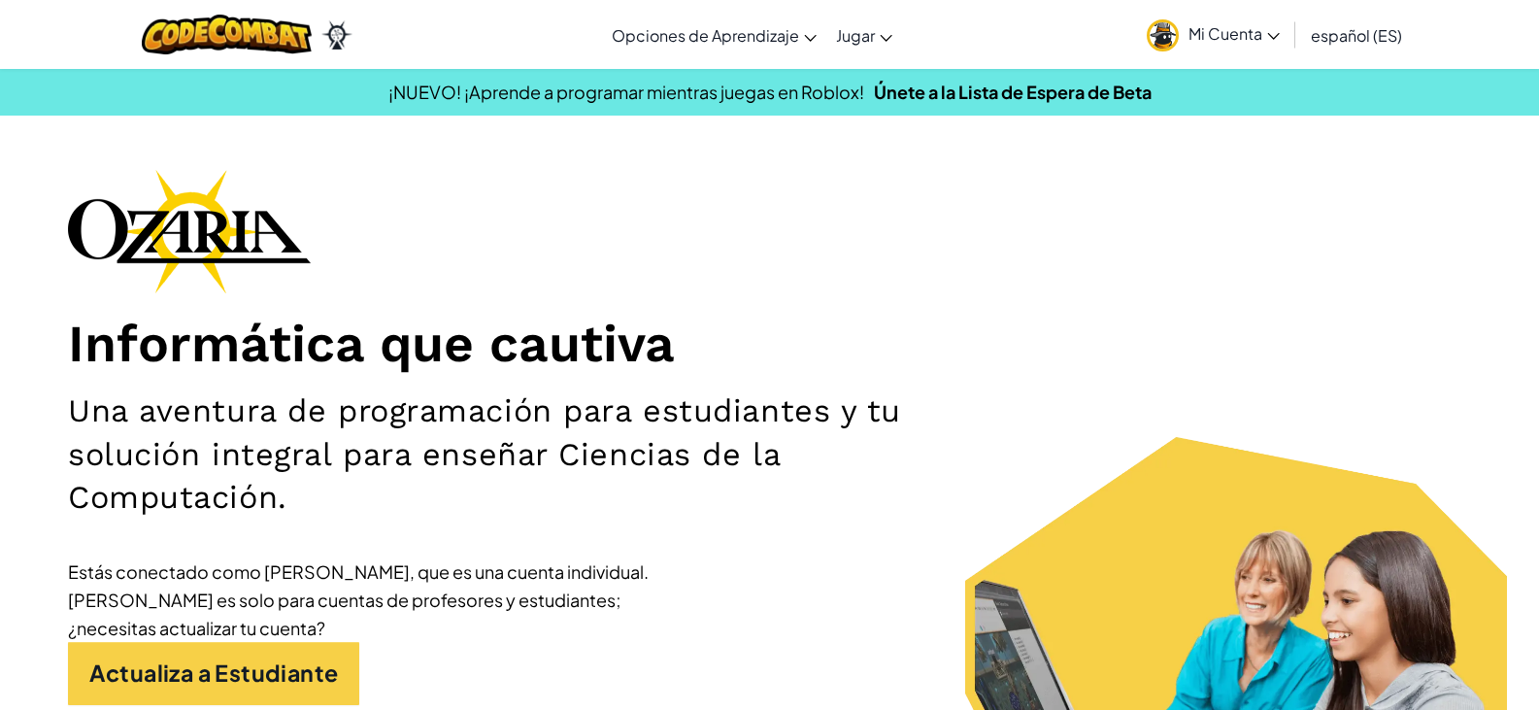
click at [1240, 40] on span "Mi Cuenta" at bounding box center [1234, 33] width 91 height 20
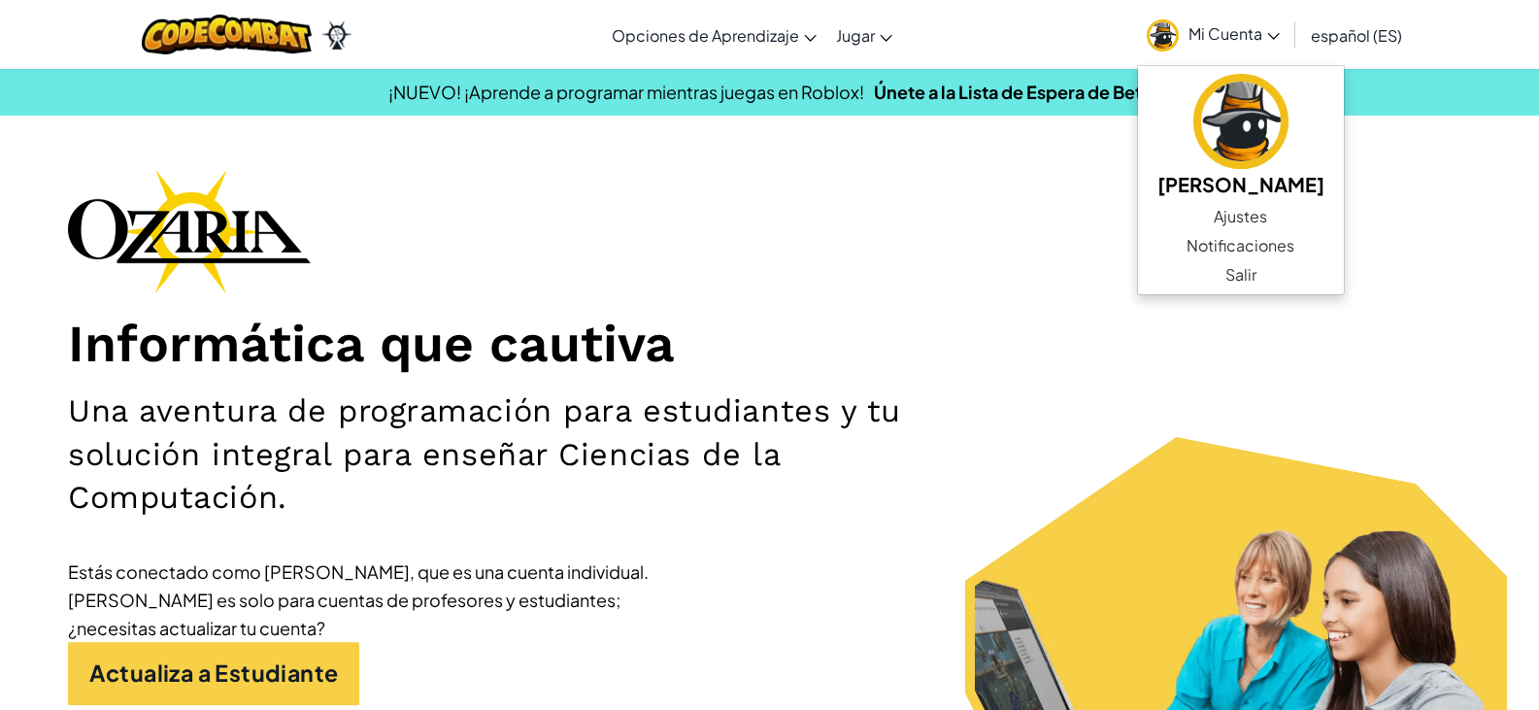
click at [1080, 267] on div "Informática que cautiva Una aventura de programación para estudiantes y tu solu…" at bounding box center [769, 487] width 1403 height 637
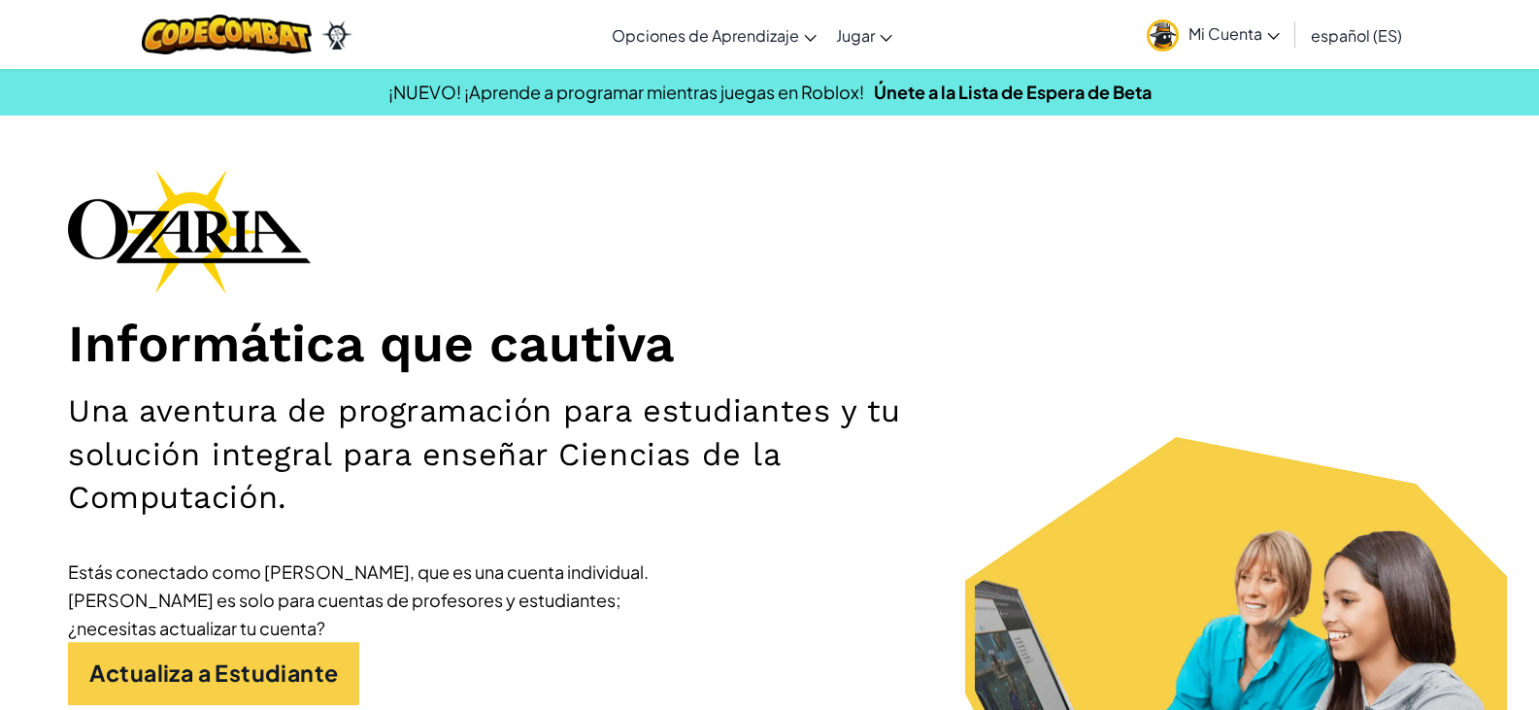
click at [1266, 21] on link "Mi Cuenta" at bounding box center [1213, 34] width 152 height 61
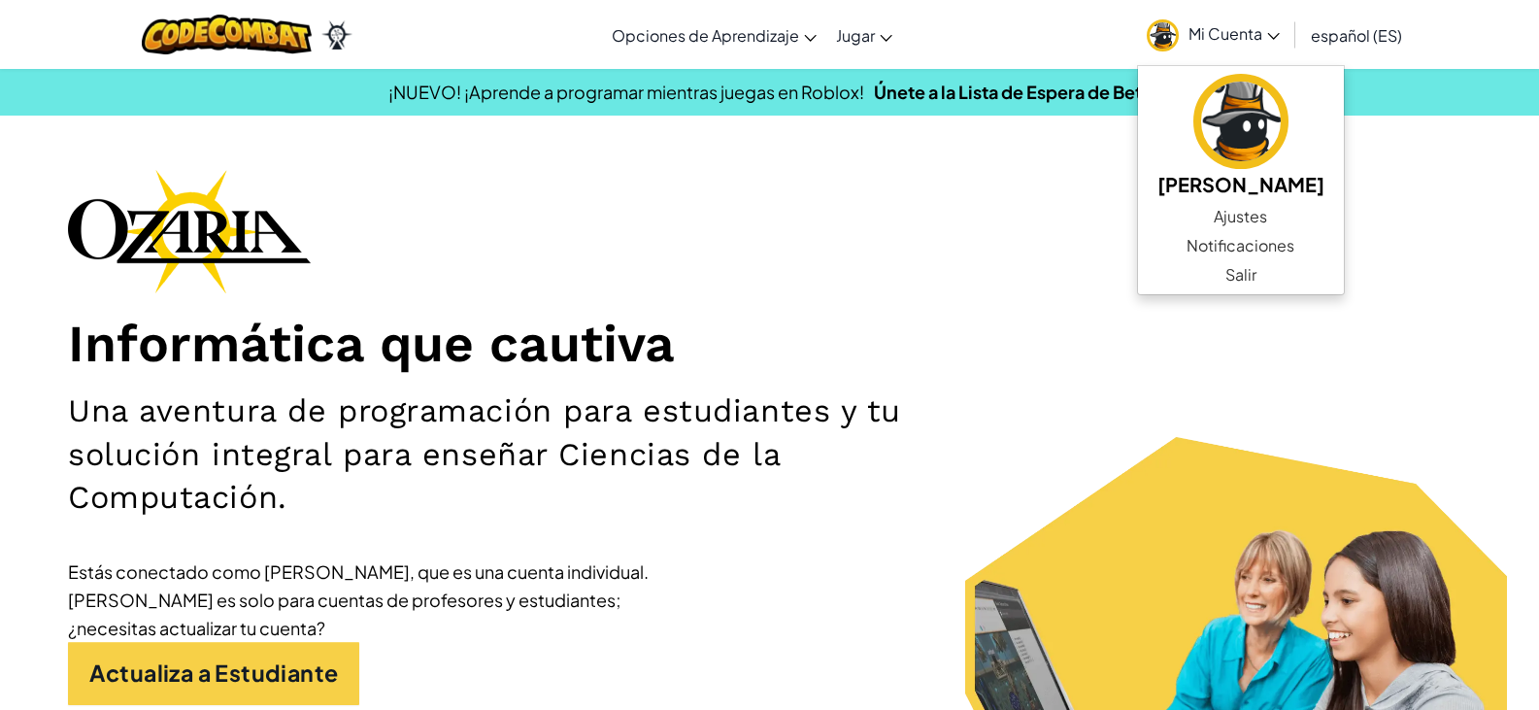
click at [1121, 286] on div "Informática que cautiva Una aventura de programación para estudiantes y tu solu…" at bounding box center [769, 487] width 1403 height 637
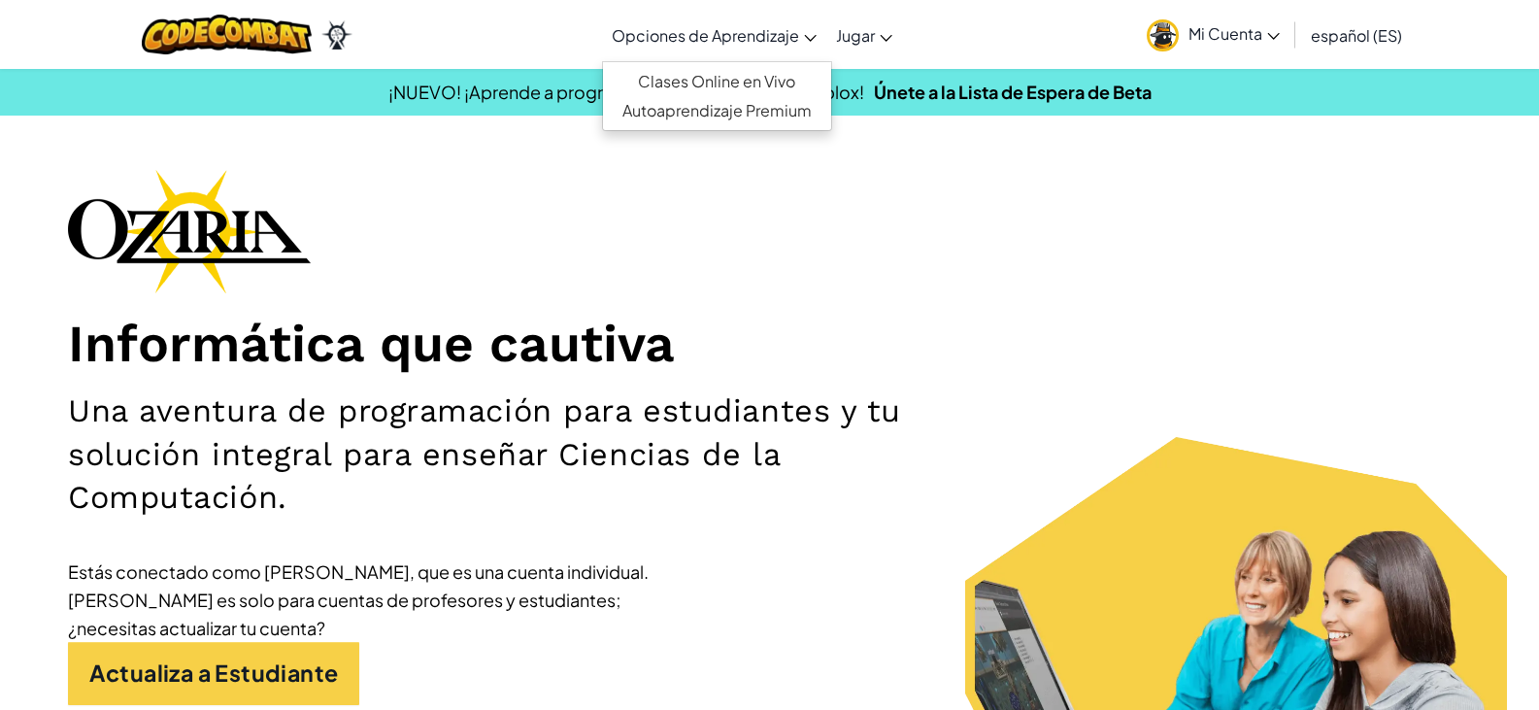
click at [814, 46] on link "Opciones de Aprendizaje" at bounding box center [714, 35] width 224 height 52
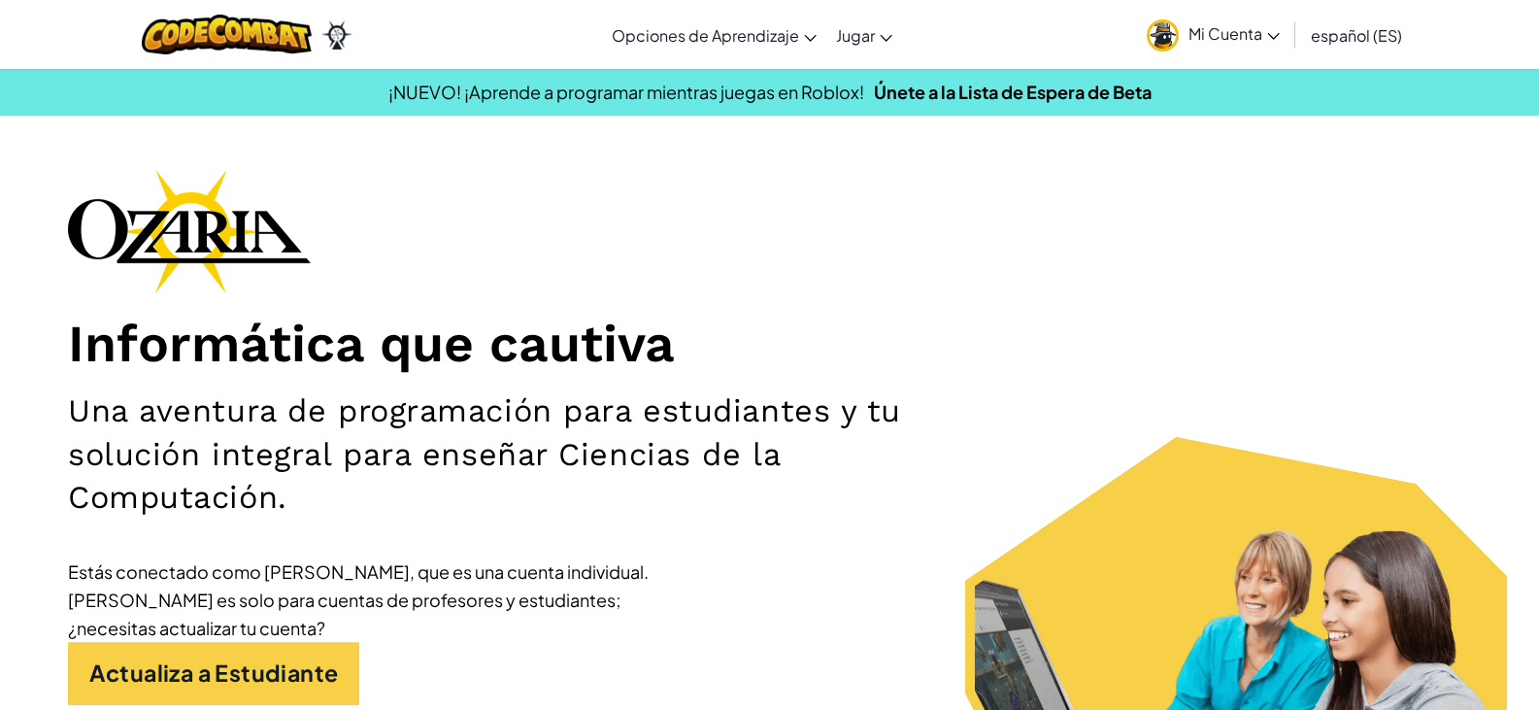
click at [942, 309] on div "Informática que cautiva Una aventura de programación para estudiantes y tu solu…" at bounding box center [769, 487] width 1403 height 637
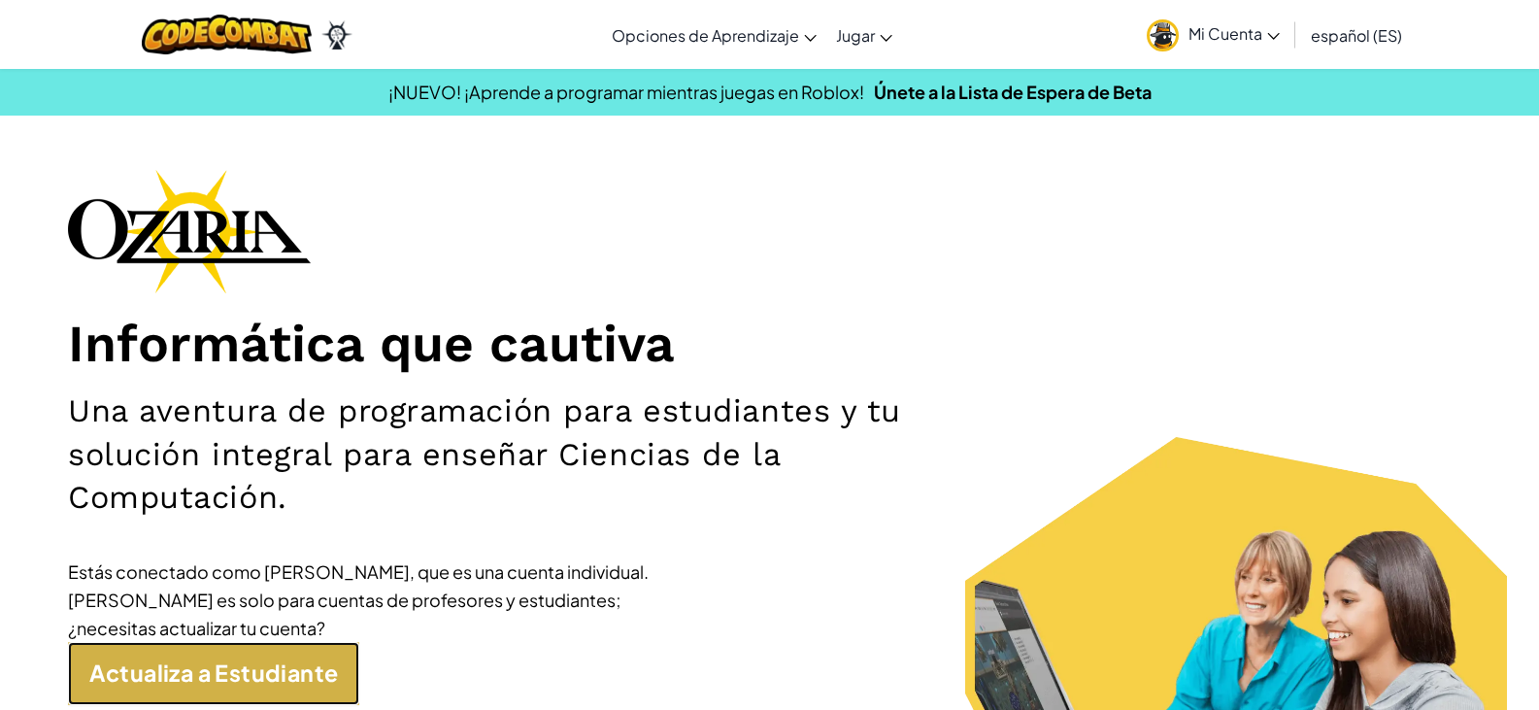
click at [355, 681] on link "Actualiza a Estudiante" at bounding box center [213, 673] width 291 height 63
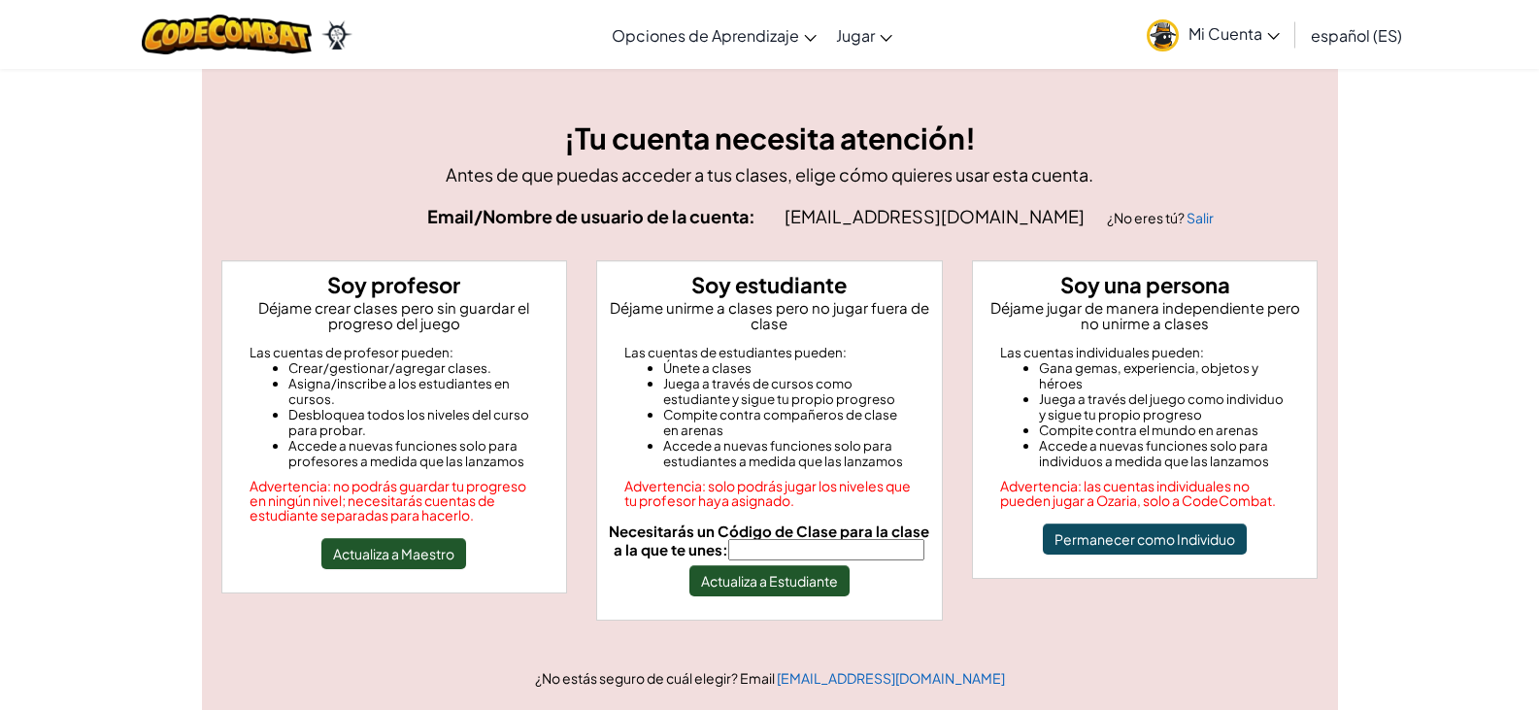
click at [871, 547] on input "Necesitarás un Código de Clase para la clase a la que te unes:" at bounding box center [826, 549] width 196 height 21
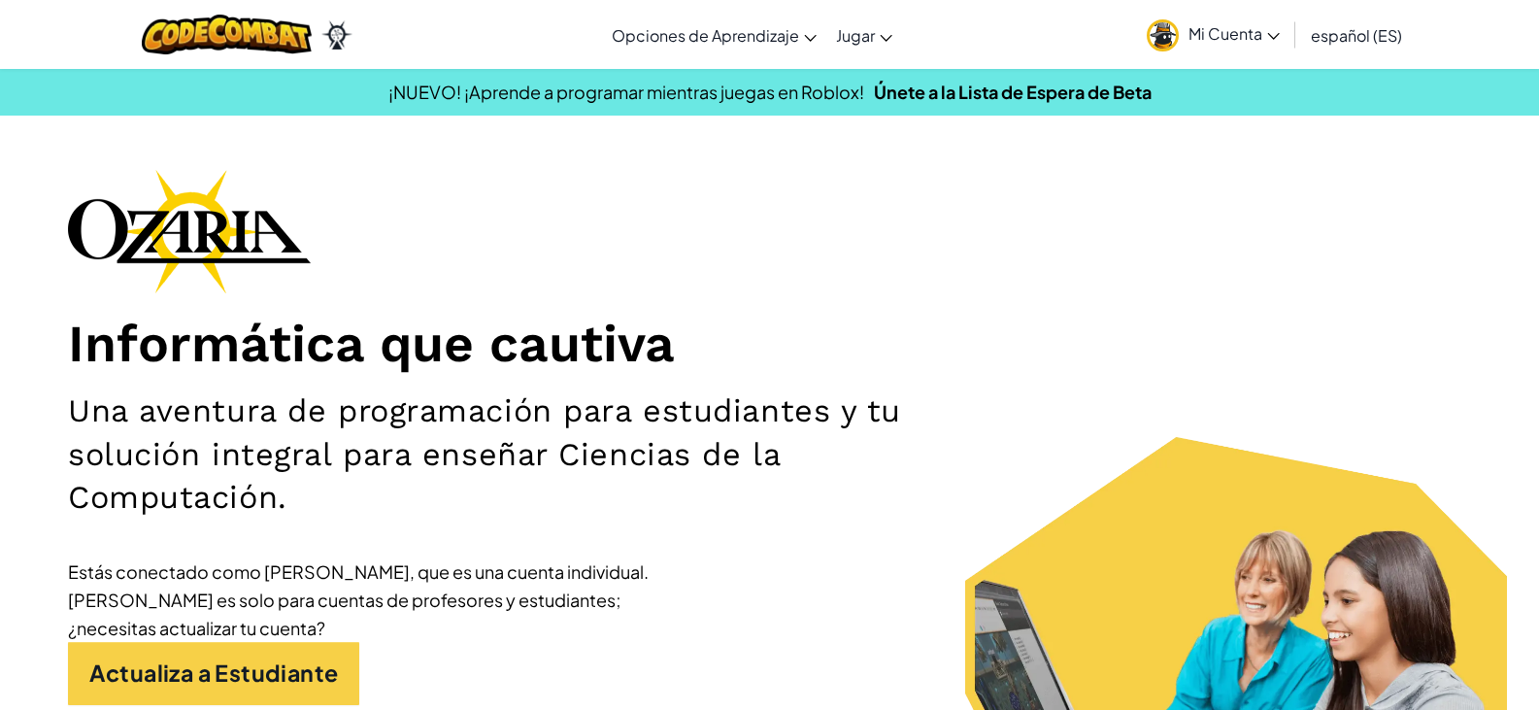
click at [1275, 43] on link "Mi Cuenta" at bounding box center [1213, 34] width 152 height 61
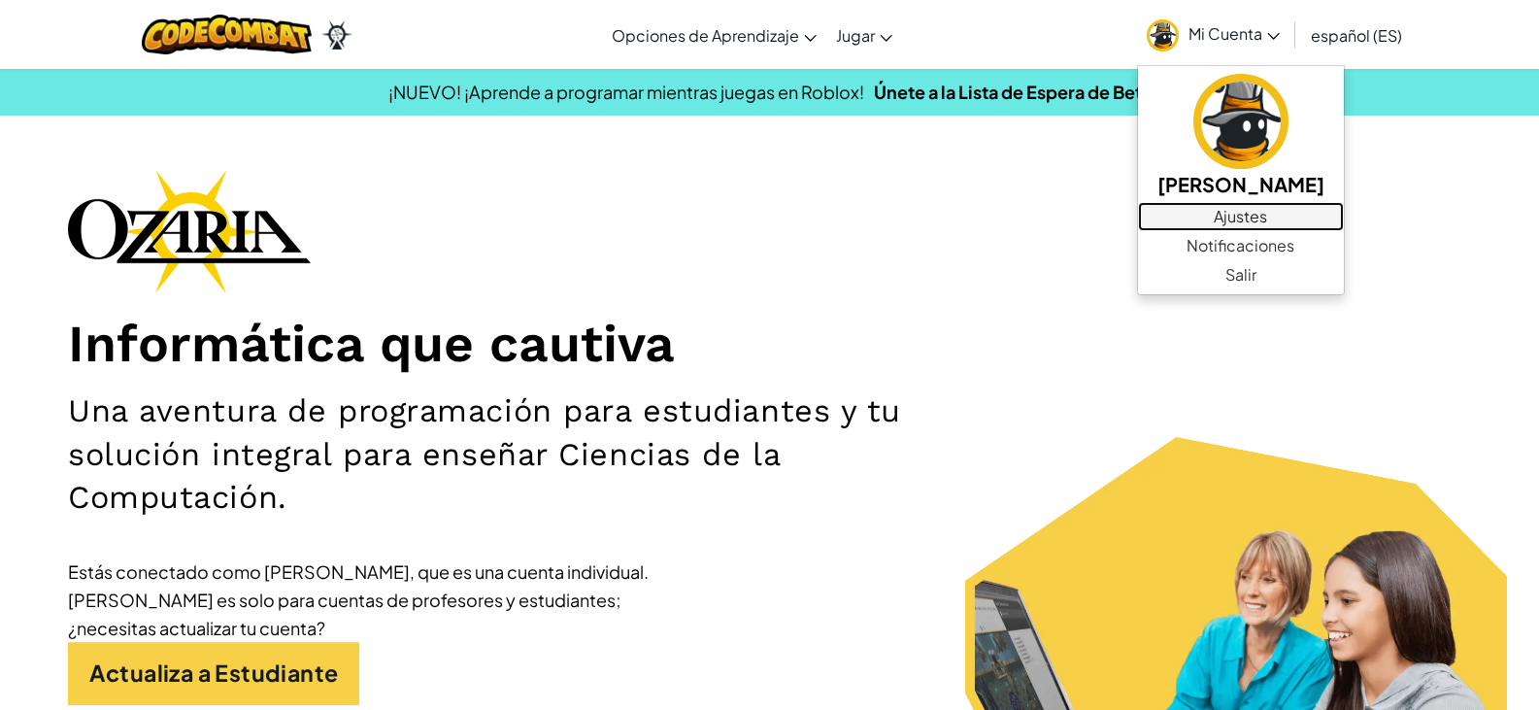
click at [1246, 212] on link "Ajustes" at bounding box center [1241, 216] width 206 height 29
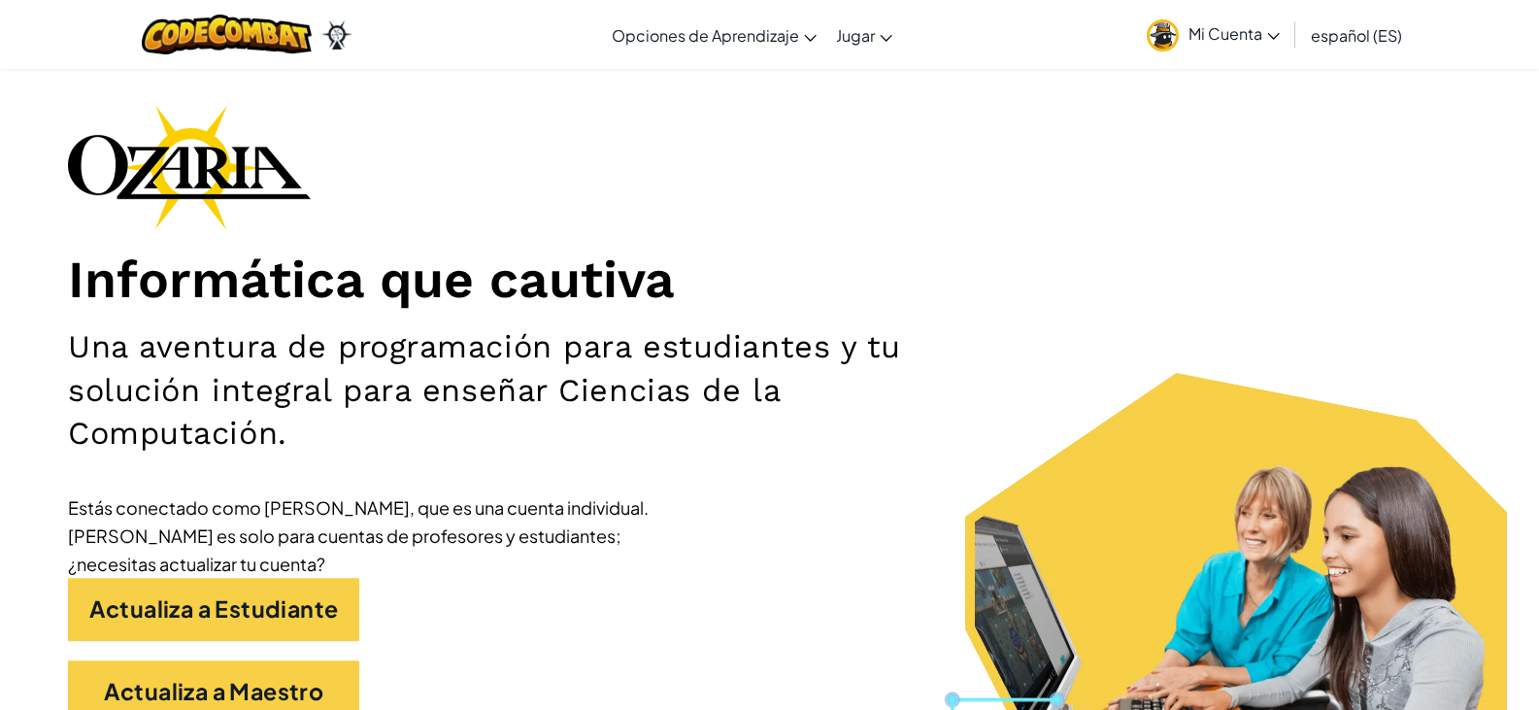
scroll to position [97, 0]
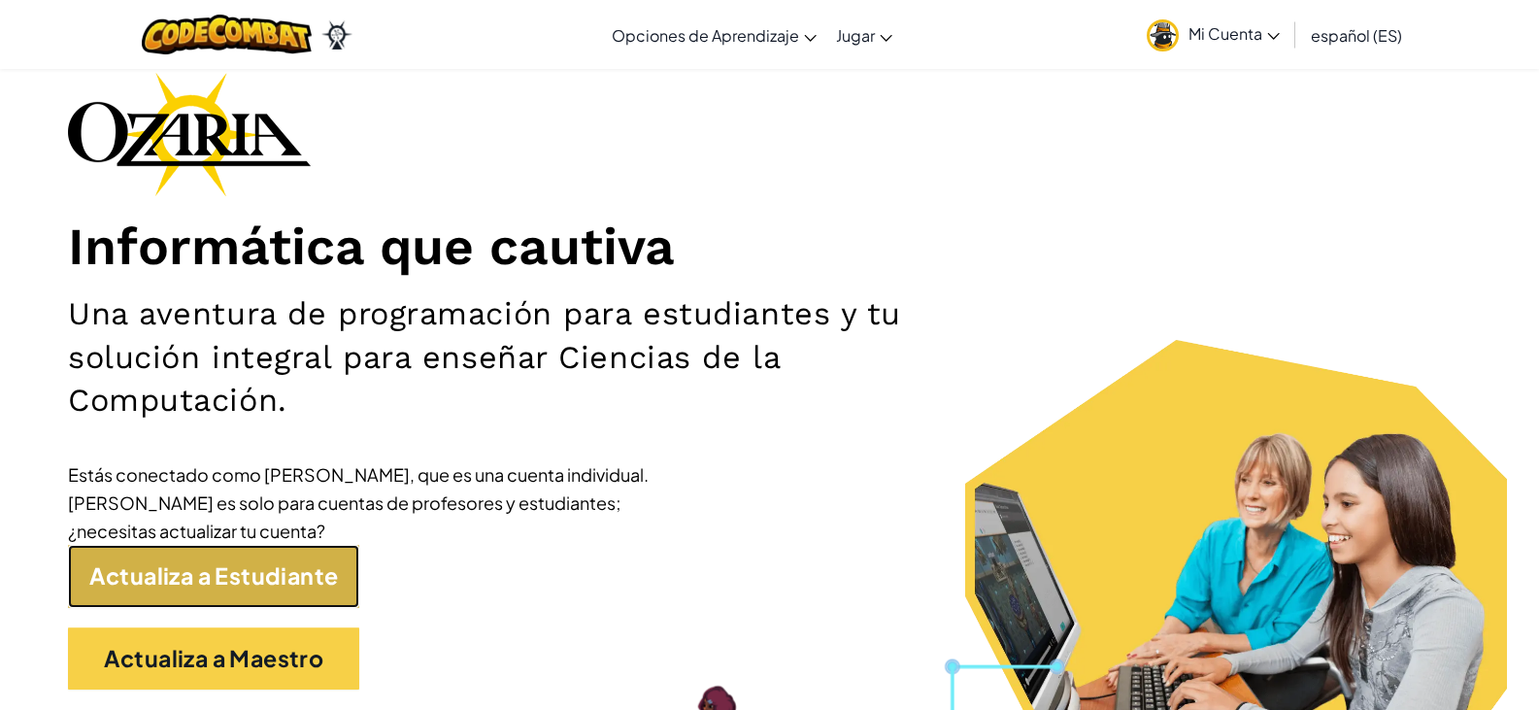
click at [174, 558] on link "Actualiza a Estudiante" at bounding box center [213, 576] width 291 height 63
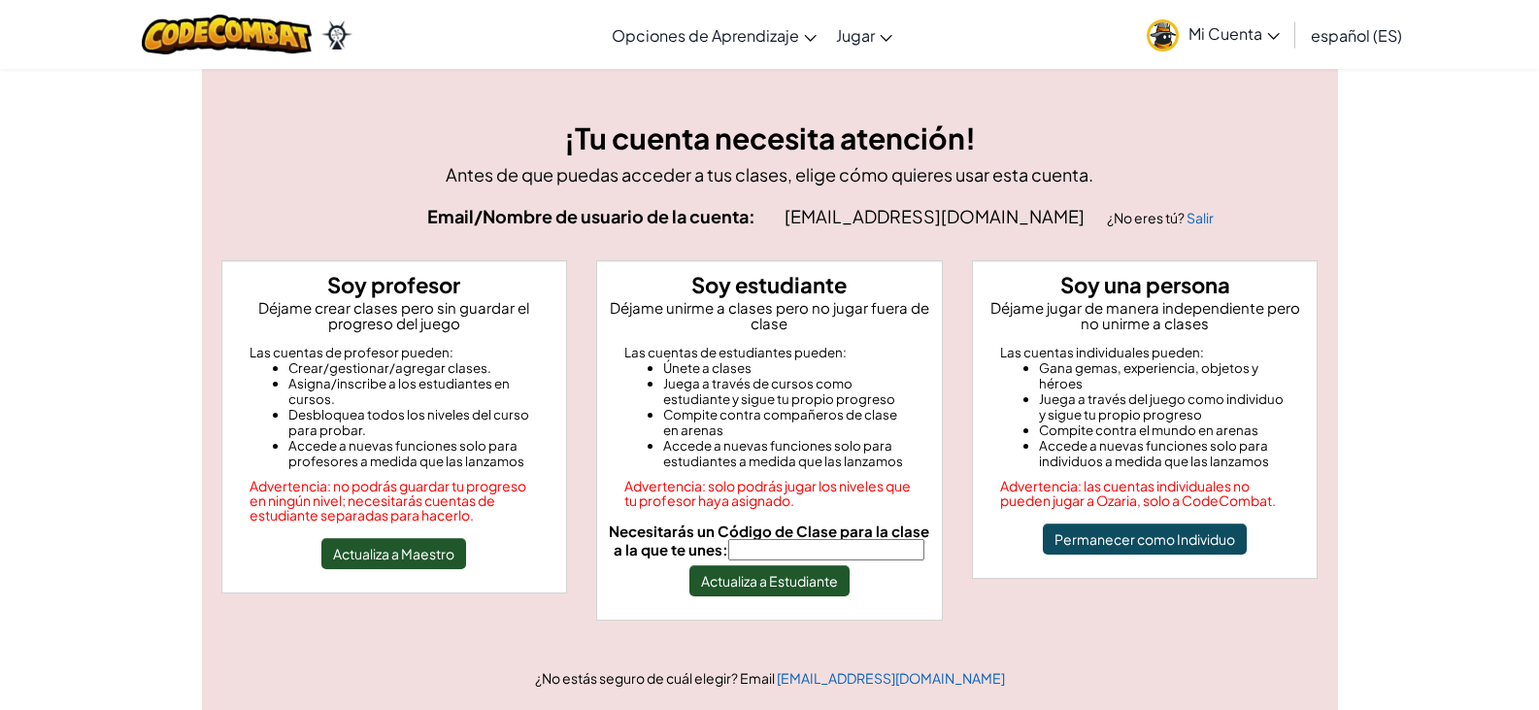
click at [820, 554] on input "Necesitarás un Código de Clase para la clase a la que te unes:" at bounding box center [826, 549] width 196 height 21
type input "RoomShoeHorse"
click at [817, 576] on button "Actualiza a Estudiante" at bounding box center [770, 580] width 160 height 31
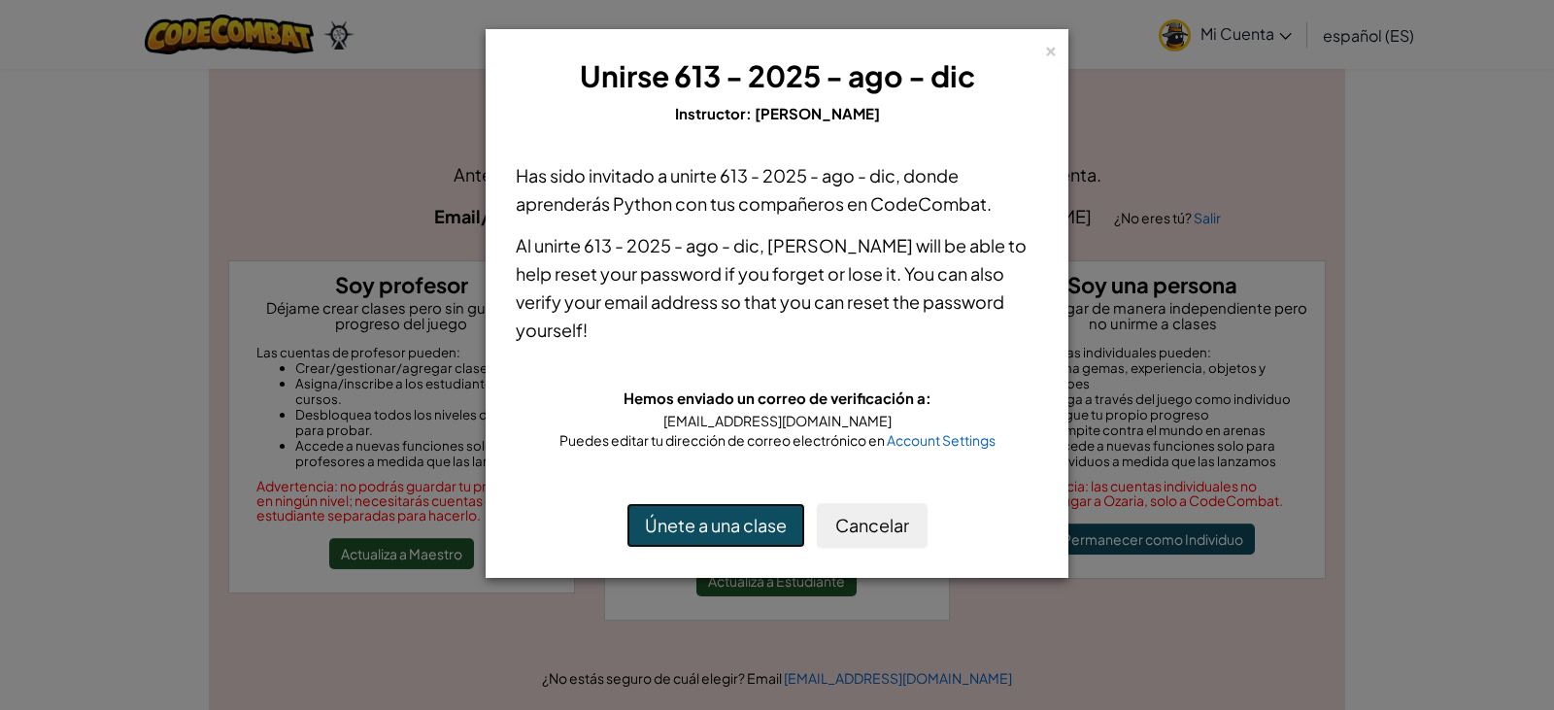
click at [748, 529] on button "Únete a una clase" at bounding box center [715, 525] width 179 height 45
click at [1050, 51] on div "×" at bounding box center [1051, 48] width 14 height 20
